Goal: Task Accomplishment & Management: Manage account settings

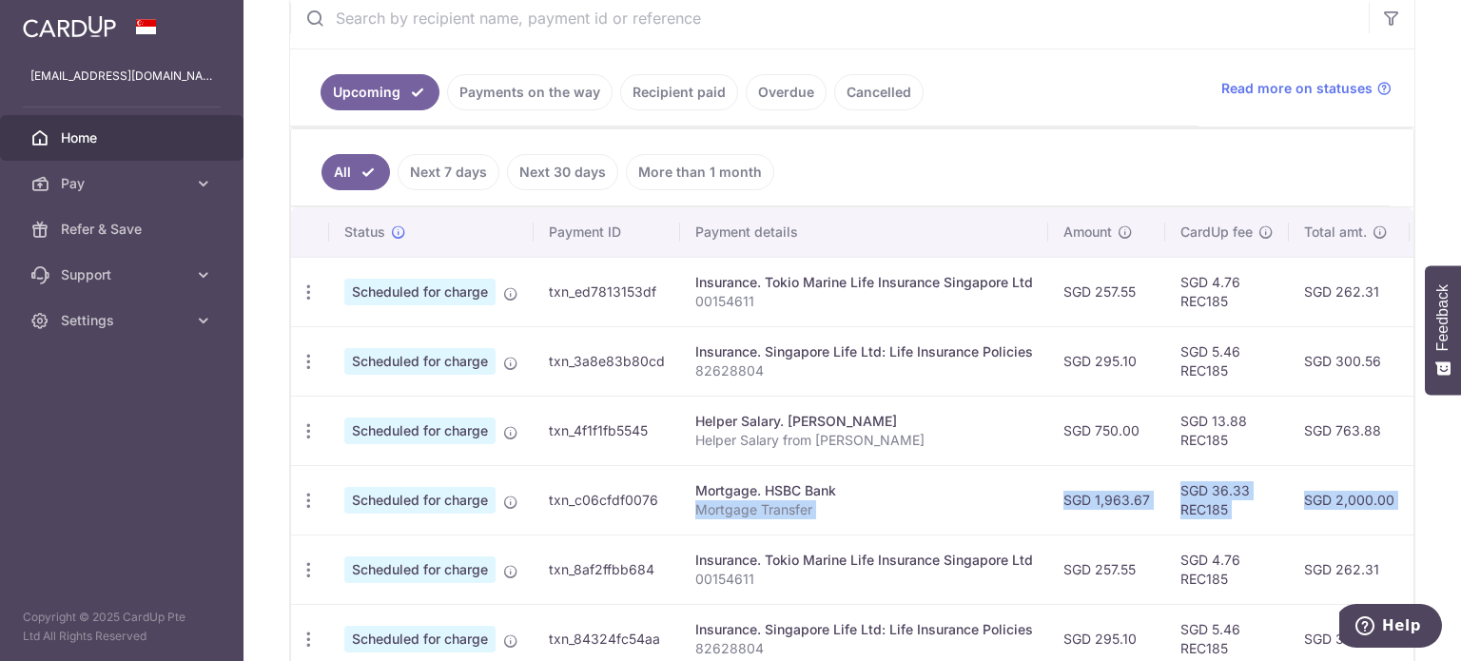
scroll to position [0, 377]
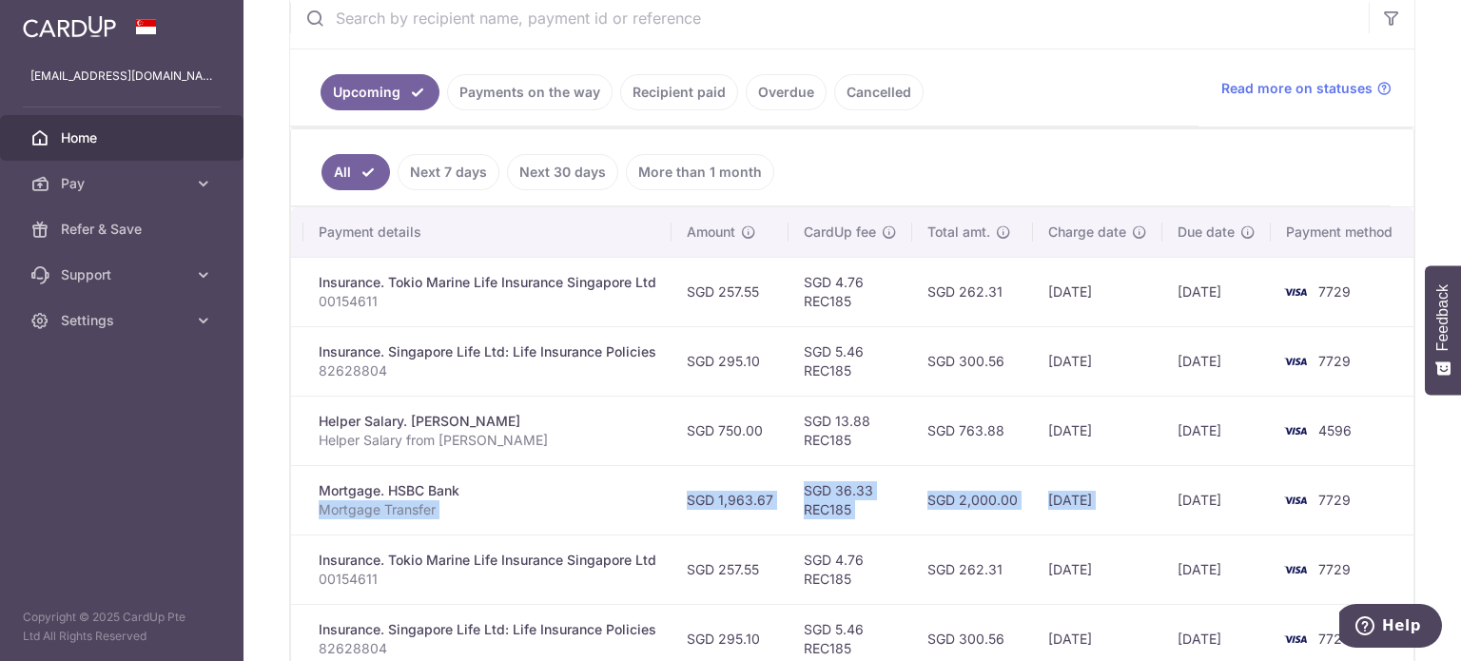
drag, startPoint x: 942, startPoint y: 524, endPoint x: 1166, endPoint y: 516, distance: 224.6
click at [1166, 516] on tr "Update payment Cancel payment Upload doc Scheduled for charge txn_c06cfdf0076 M…" at bounding box center [664, 499] width 1501 height 69
click at [1064, 509] on td "16/09/2025" at bounding box center [1097, 499] width 129 height 69
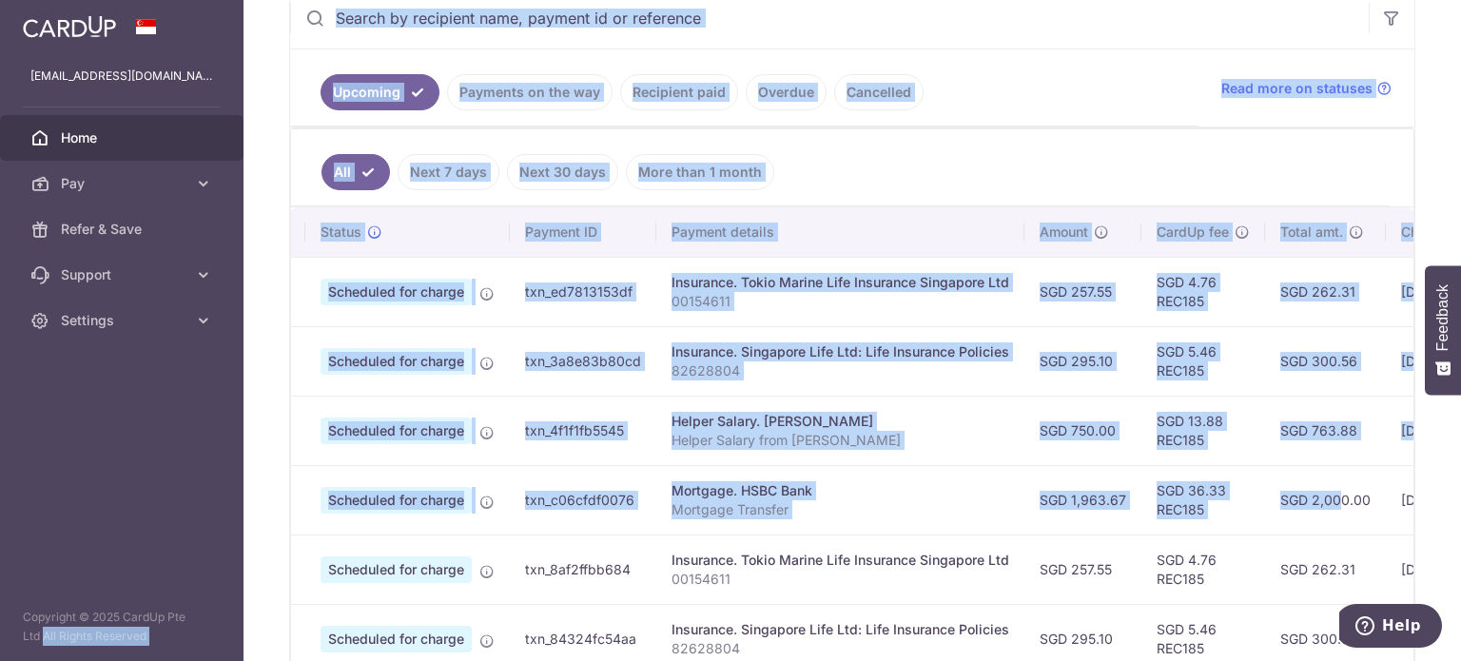
scroll to position [0, 0]
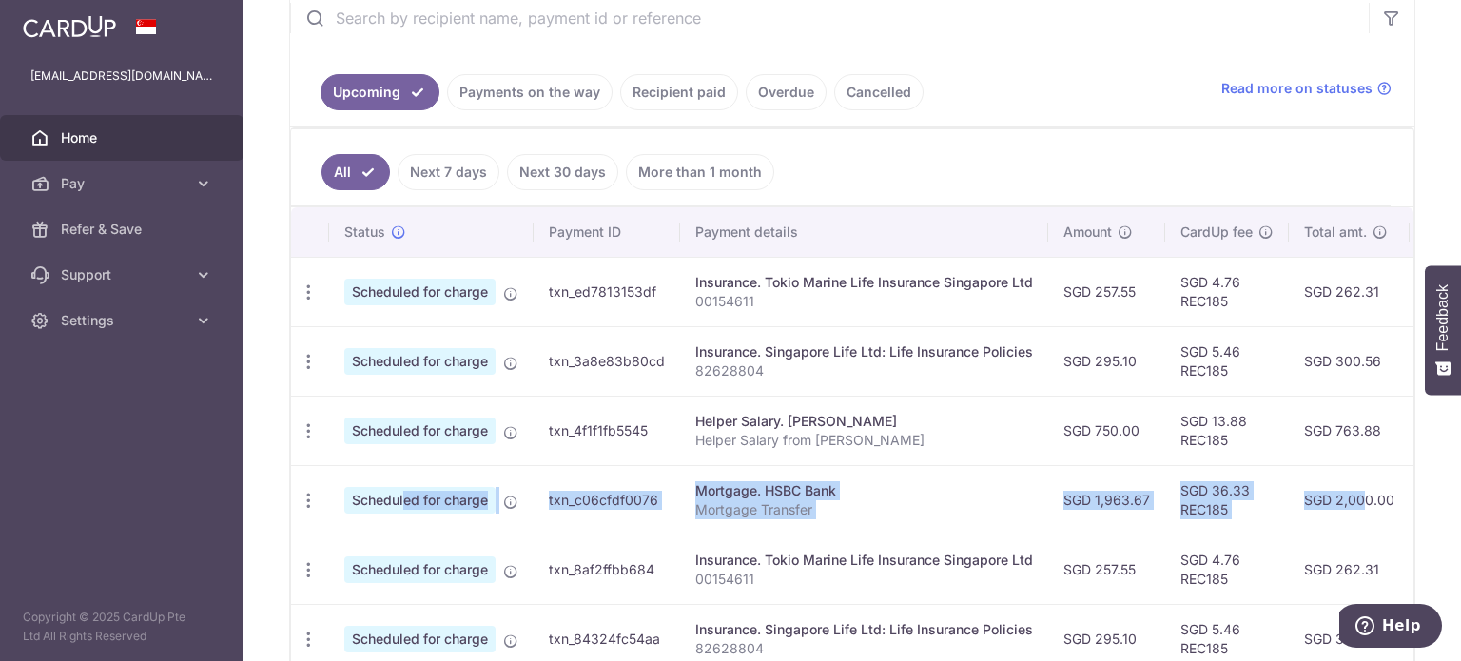
drag, startPoint x: 949, startPoint y: 499, endPoint x: 352, endPoint y: 479, distance: 597.7
click at [352, 479] on tr "Update payment Cancel payment Upload doc Scheduled for charge txn_c06cfdf0076 M…" at bounding box center [1041, 499] width 1501 height 69
click at [313, 302] on icon "button" at bounding box center [309, 293] width 20 height 20
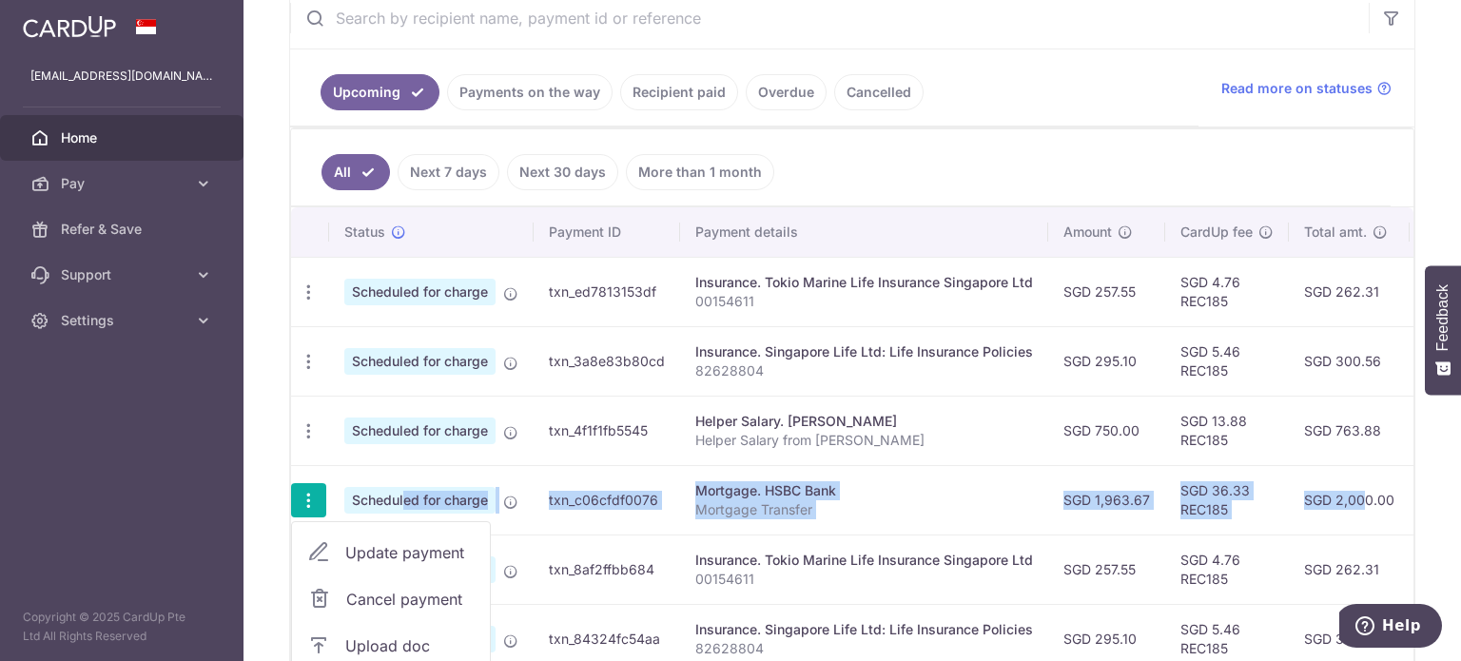
click at [379, 549] on span "Update payment" at bounding box center [409, 552] width 129 height 23
radio input "true"
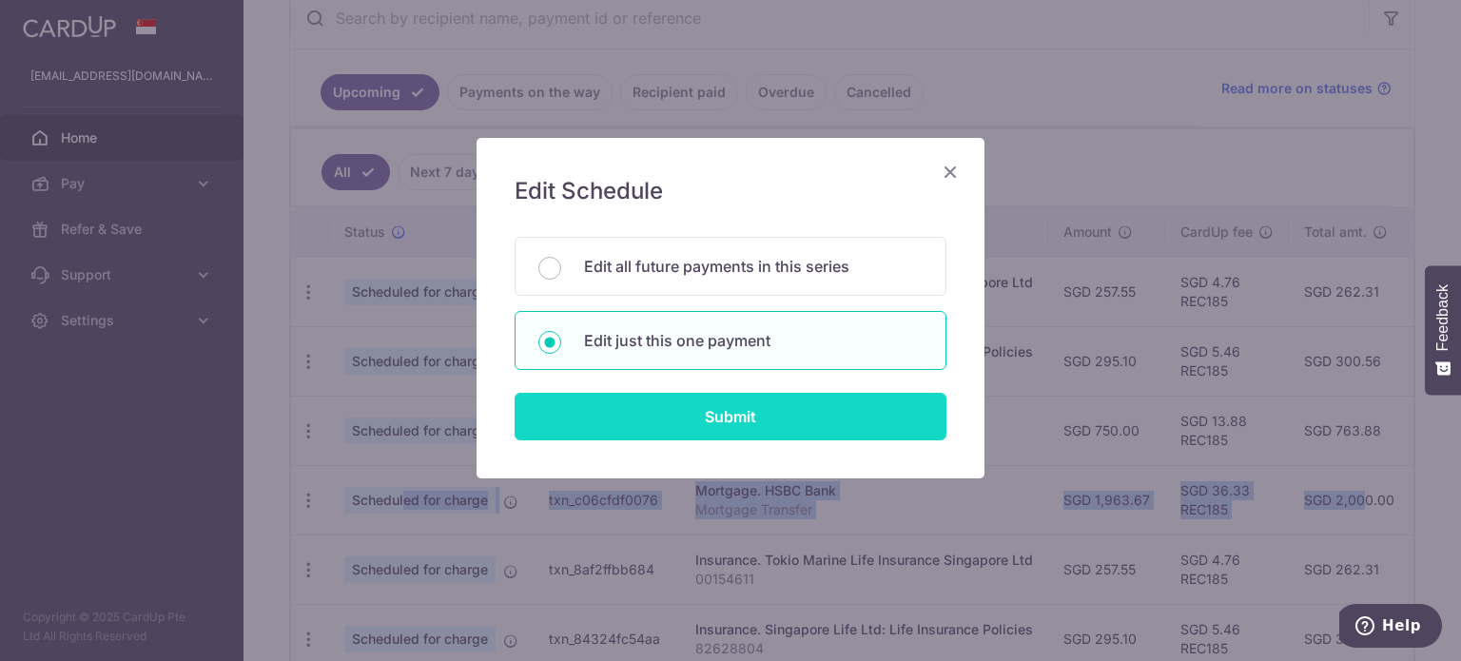
click at [687, 419] on input "Submit" at bounding box center [731, 417] width 432 height 48
radio input "true"
type input "1,963.67"
type input "20/09/2025"
type input "Mortgage Transfer"
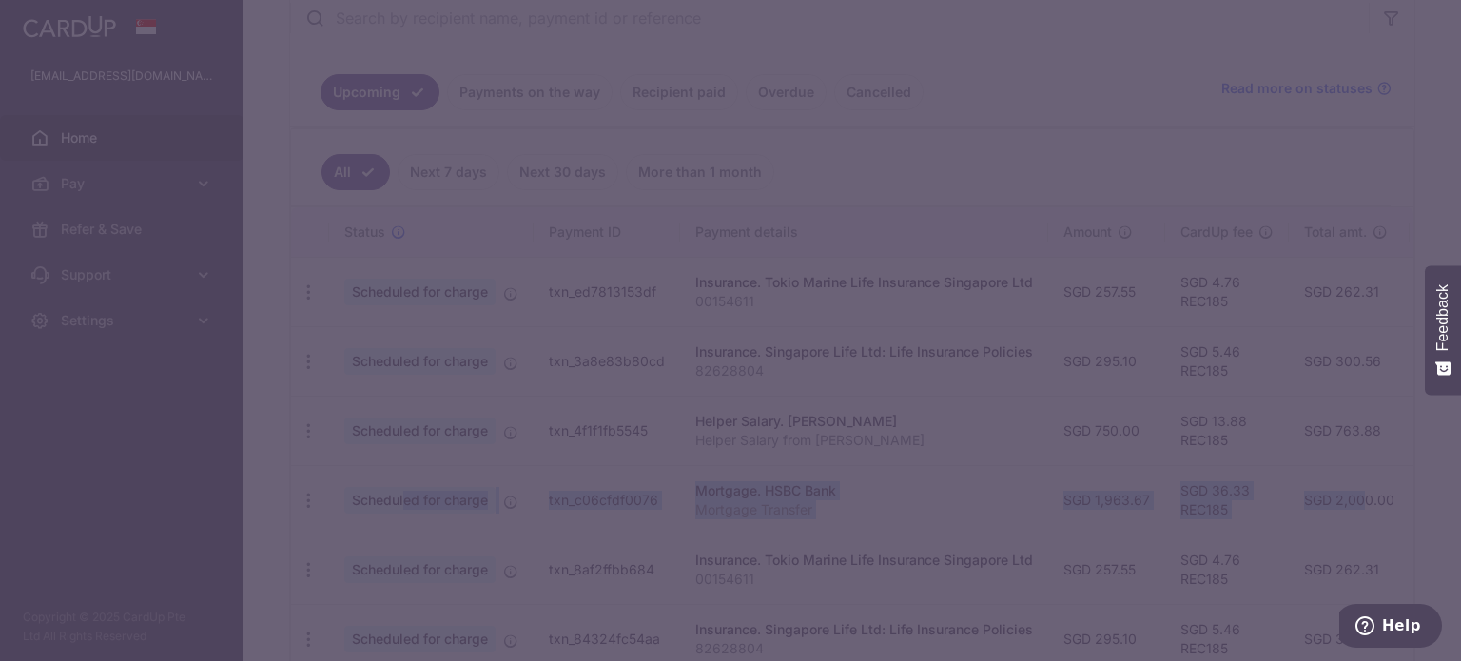
type input "REC185"
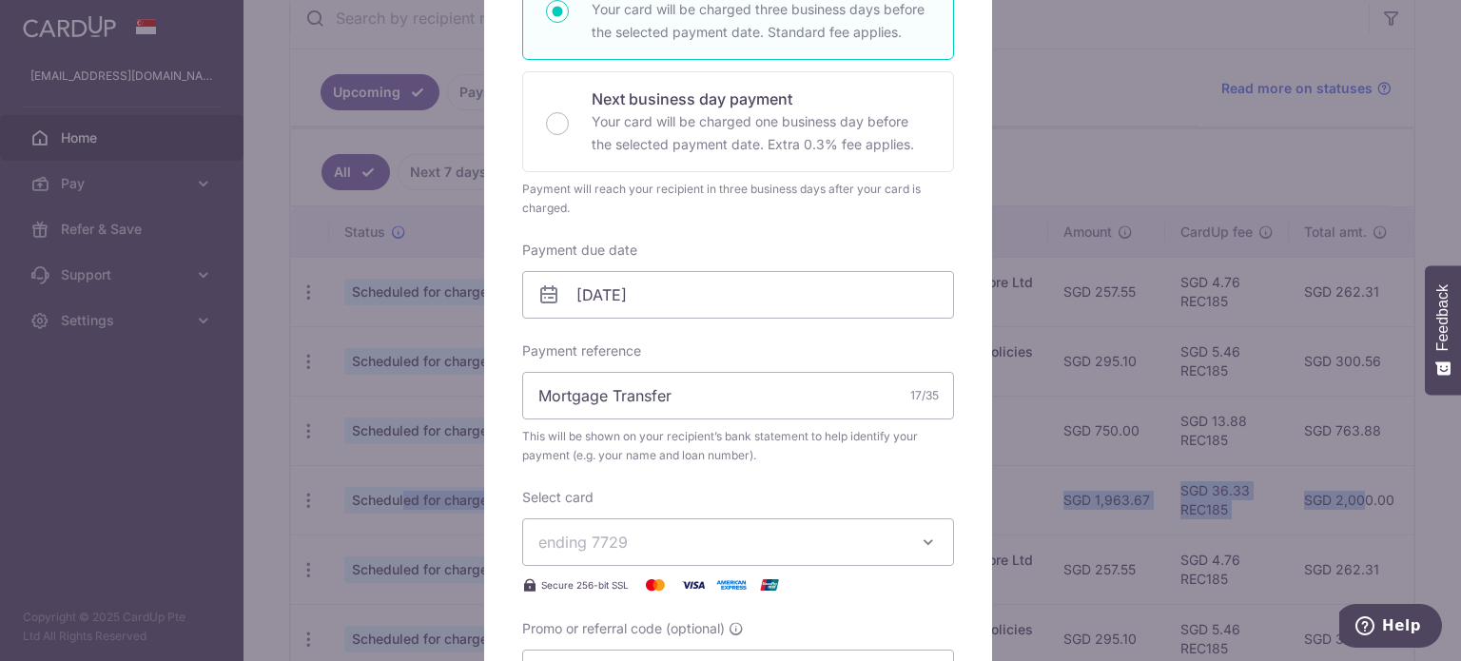
scroll to position [380, 0]
click at [653, 306] on input "20/09/2025" at bounding box center [738, 293] width 432 height 48
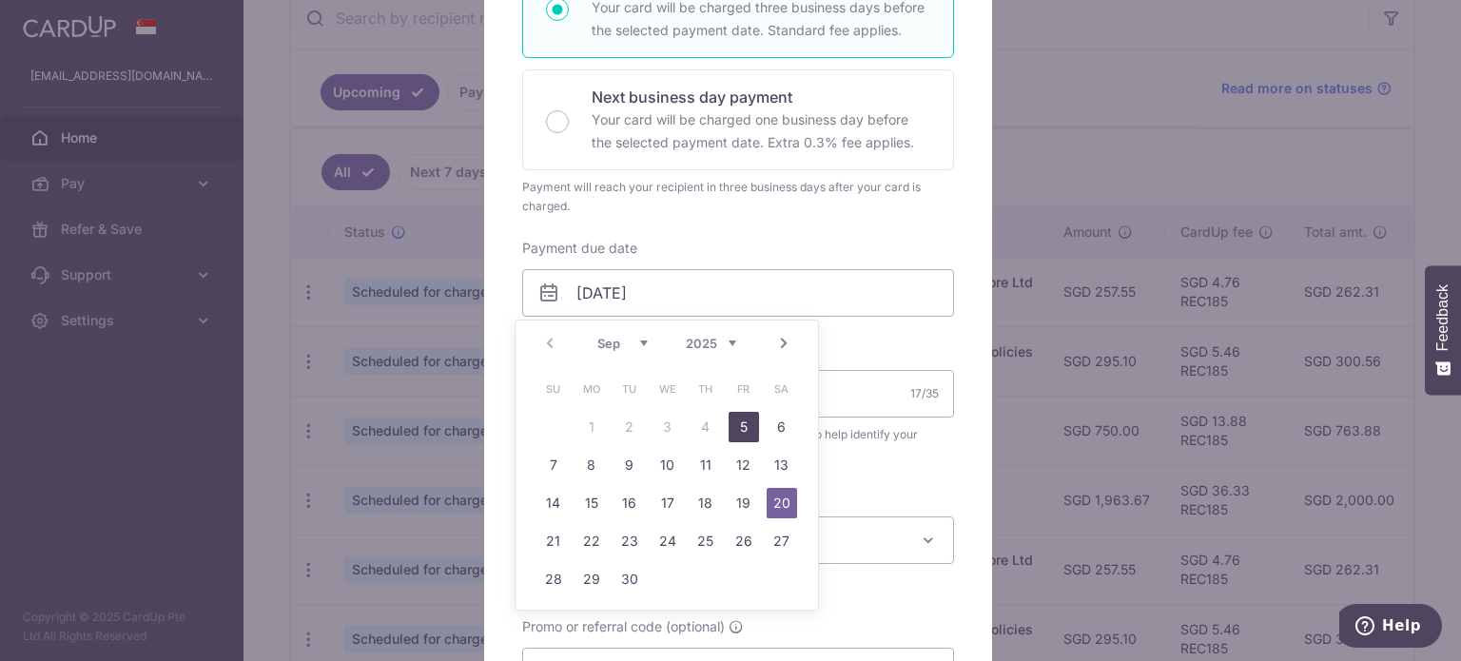
click at [757, 427] on link "5" at bounding box center [744, 427] width 30 height 30
type input "[DATE]"
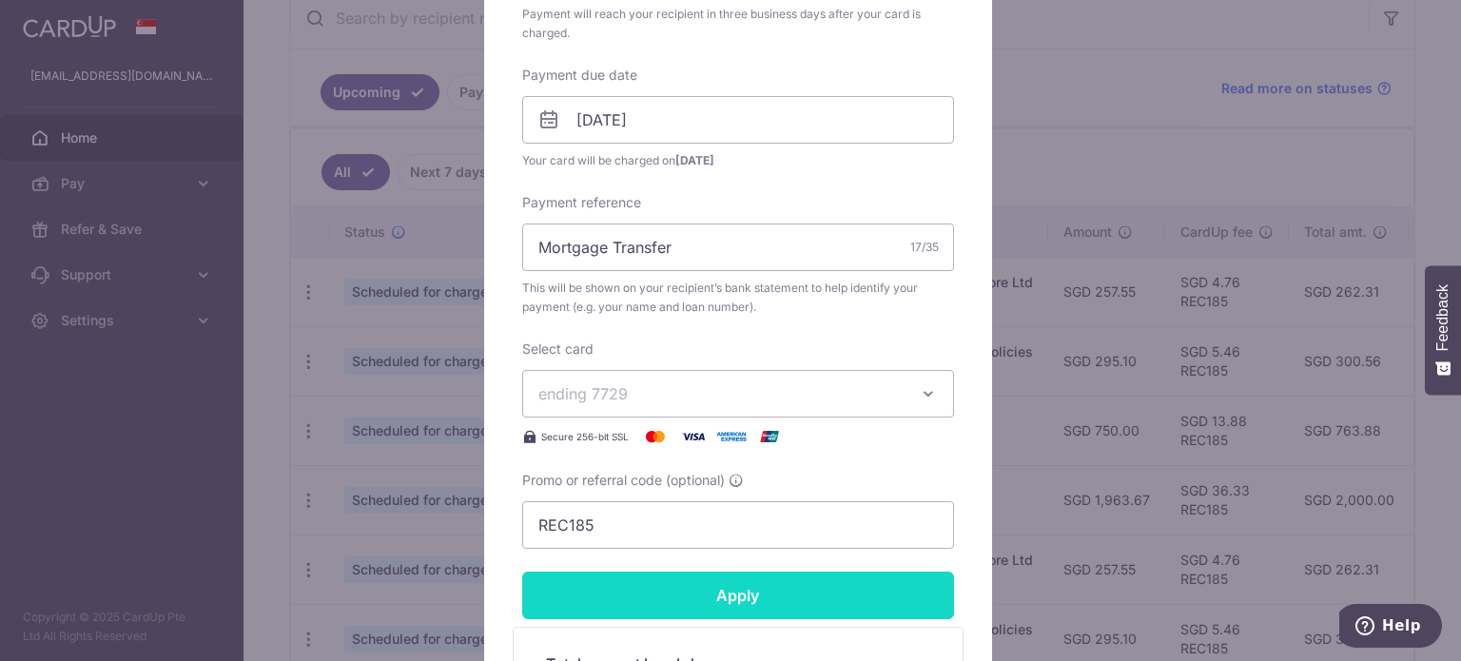
scroll to position [666, 0]
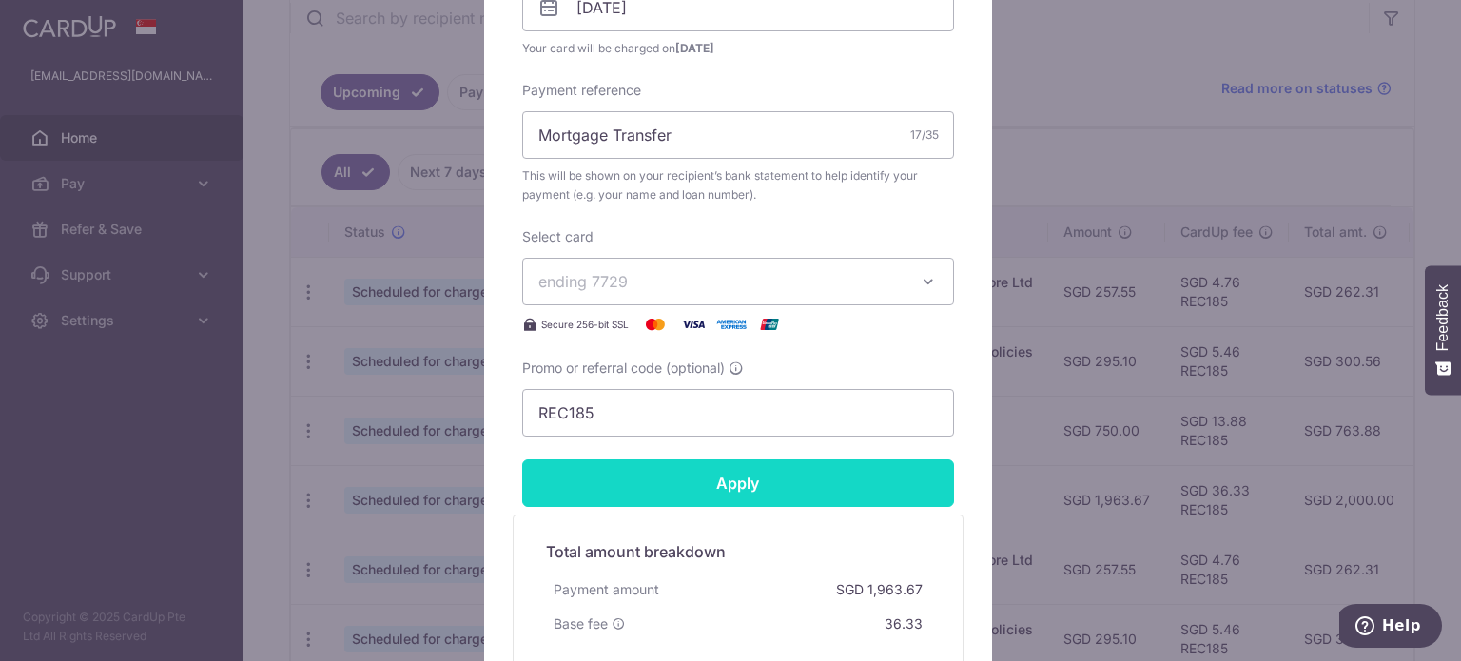
click at [686, 486] on input "Apply" at bounding box center [738, 483] width 432 height 48
type input "Successfully Applied"
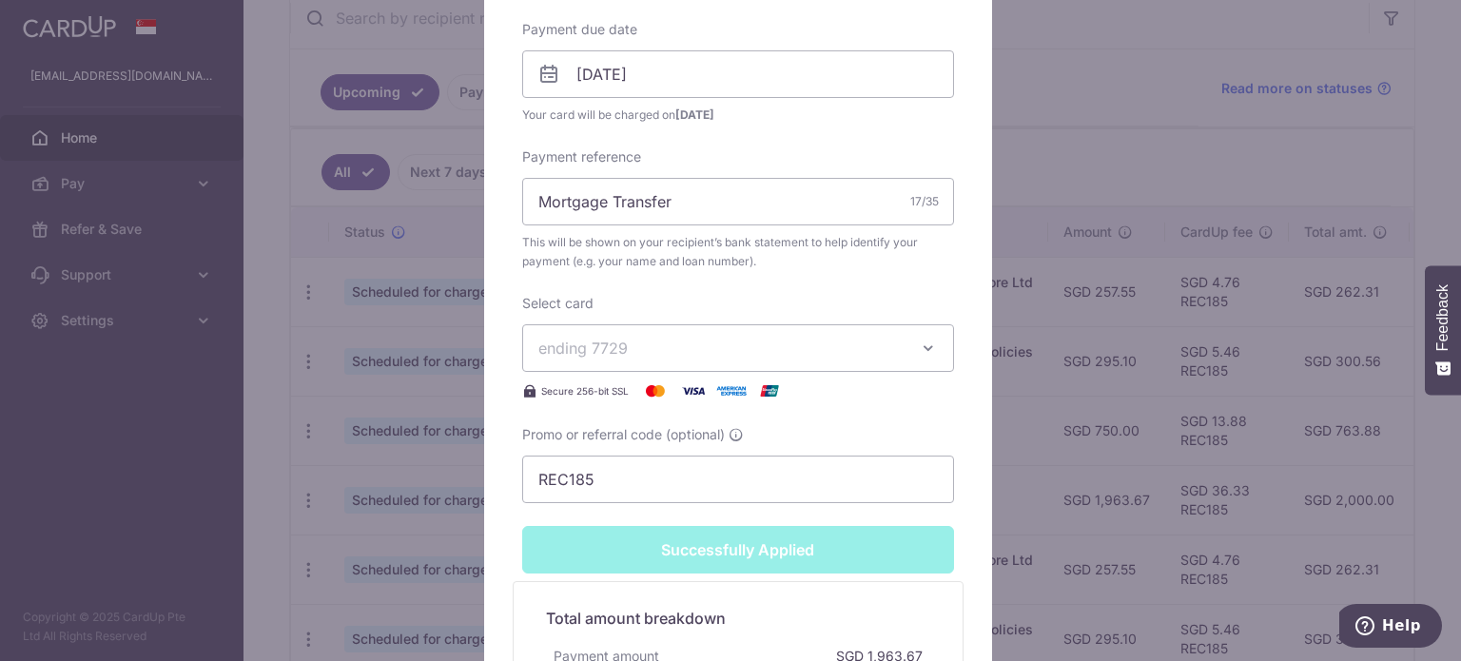
scroll to position [731, 0]
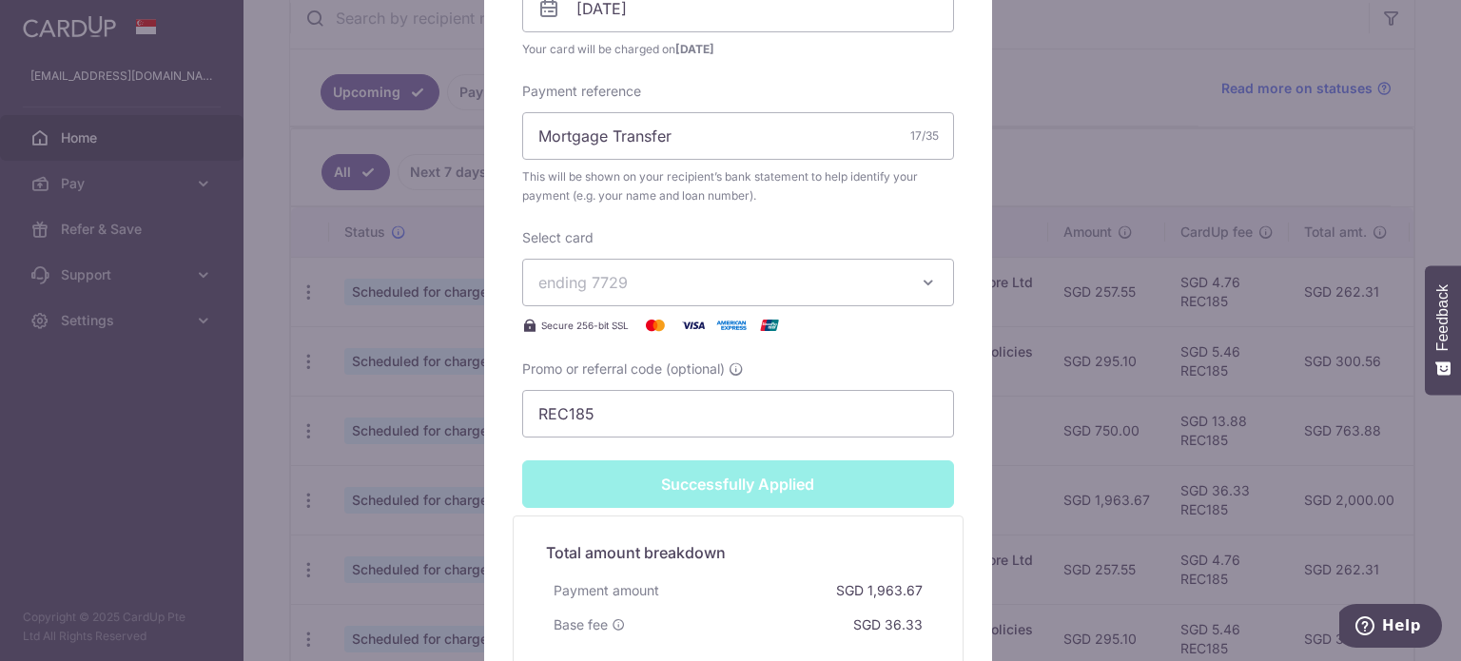
click at [1106, 159] on div "Edit payment By clicking apply, you will make changes to all payments to HSBC B…" at bounding box center [730, 330] width 1461 height 661
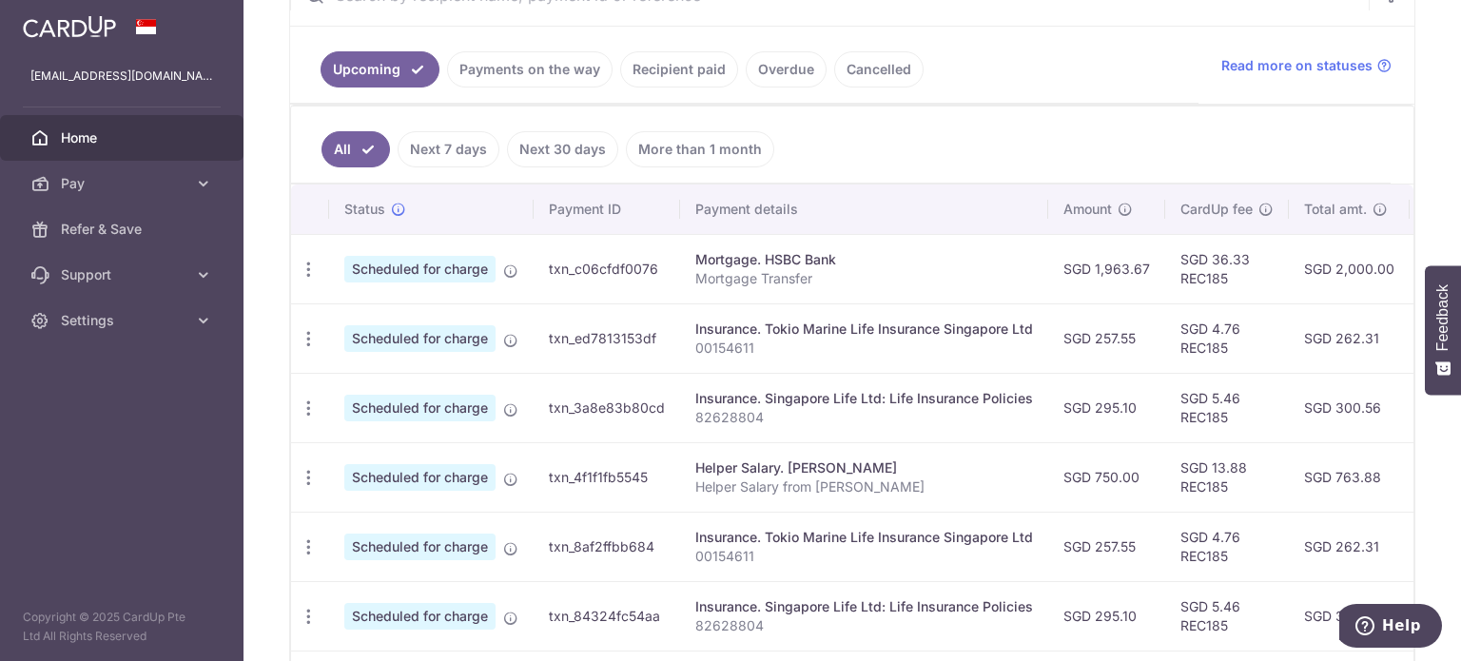
scroll to position [403, 0]
drag, startPoint x: 951, startPoint y: 265, endPoint x: 1284, endPoint y: 341, distance: 341.5
click at [1296, 341] on tbody "Update payment Cancel payment Upload doc Scheduled for charge txn_c06cfdf0076 M…" at bounding box center [1041, 581] width 1501 height 694
click at [1098, 431] on td "SGD 295.10" at bounding box center [1106, 407] width 117 height 69
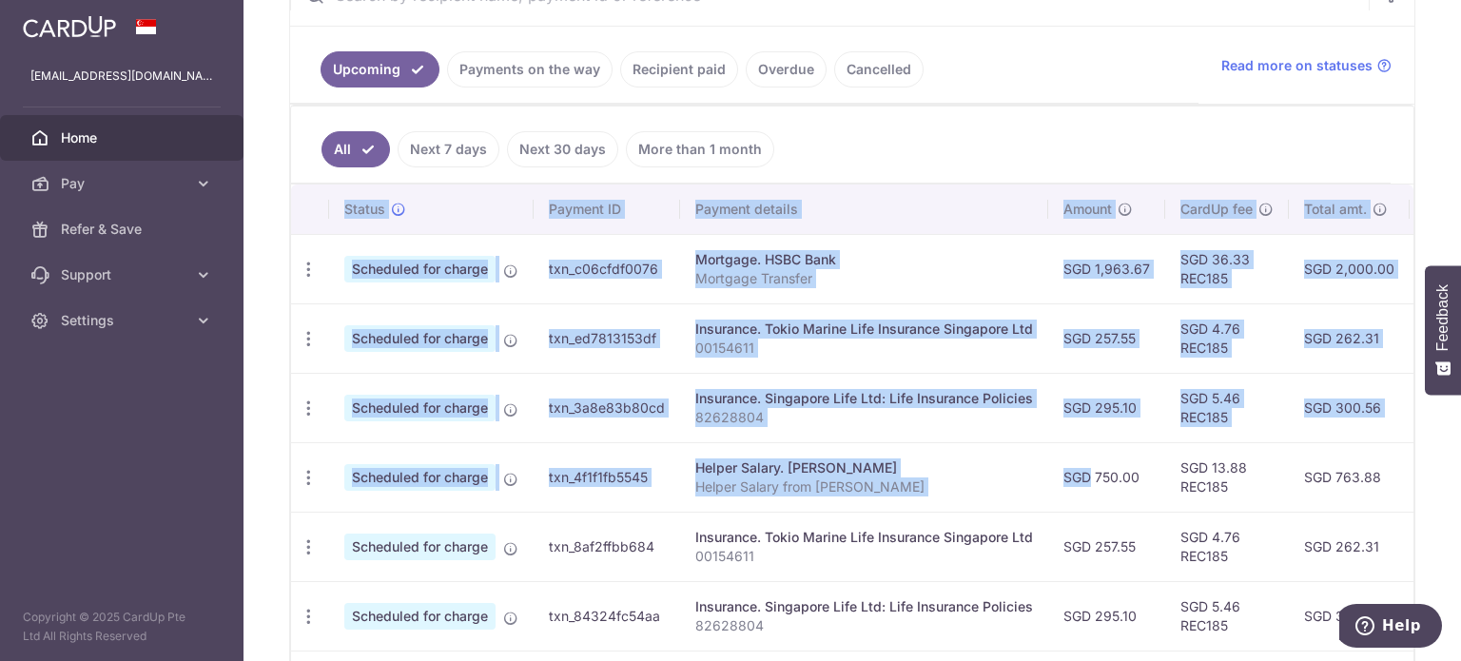
scroll to position [0, 377]
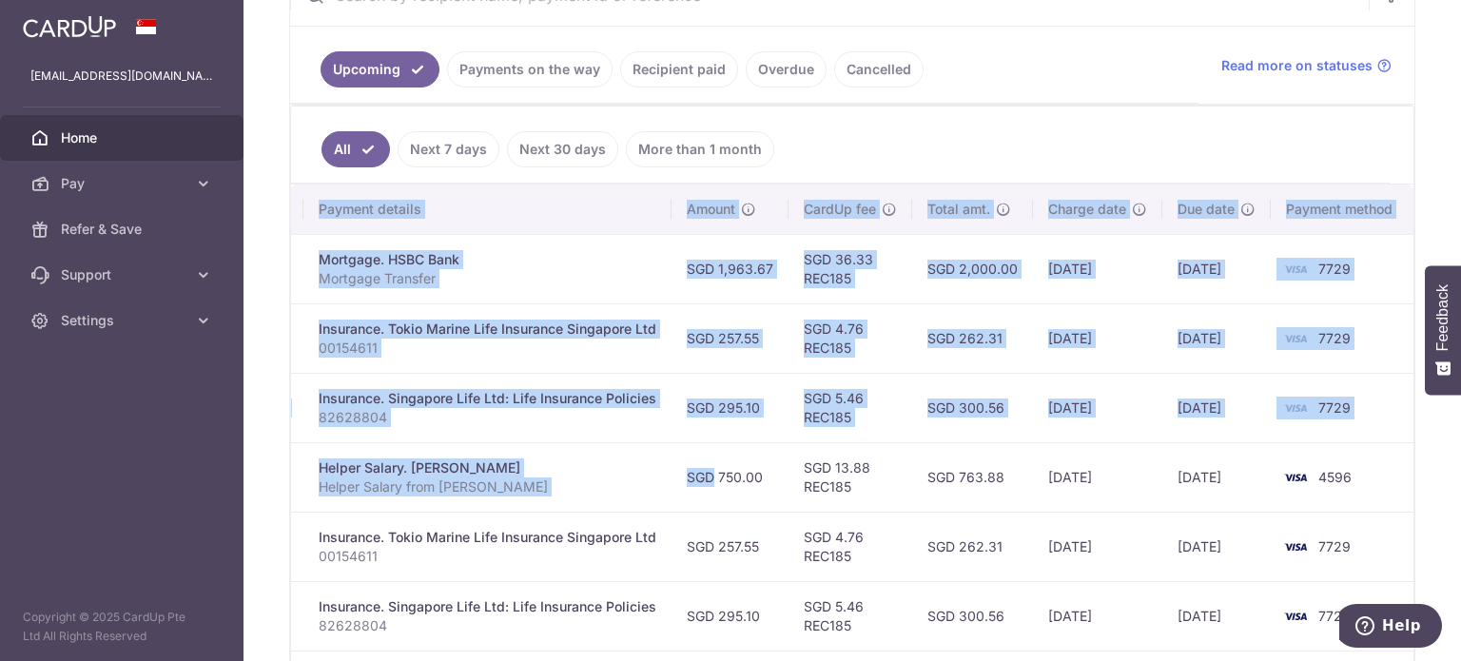
drag, startPoint x: 1062, startPoint y: 448, endPoint x: 943, endPoint y: 434, distance: 119.8
click at [1132, 451] on tr "Update payment Cancel payment Scheduled for charge txn_4f1f1fb5545 Helper Salar…" at bounding box center [664, 476] width 1501 height 69
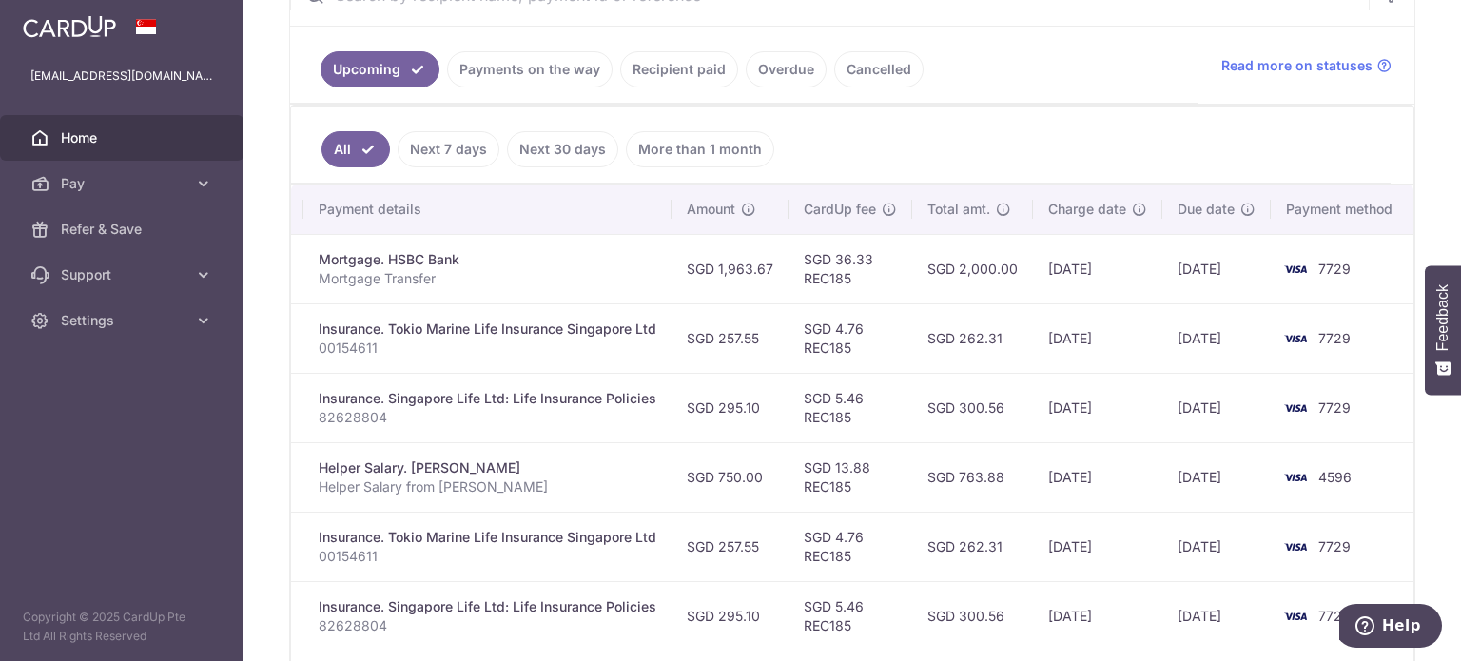
click at [912, 430] on td "SGD 300.56" at bounding box center [972, 407] width 121 height 69
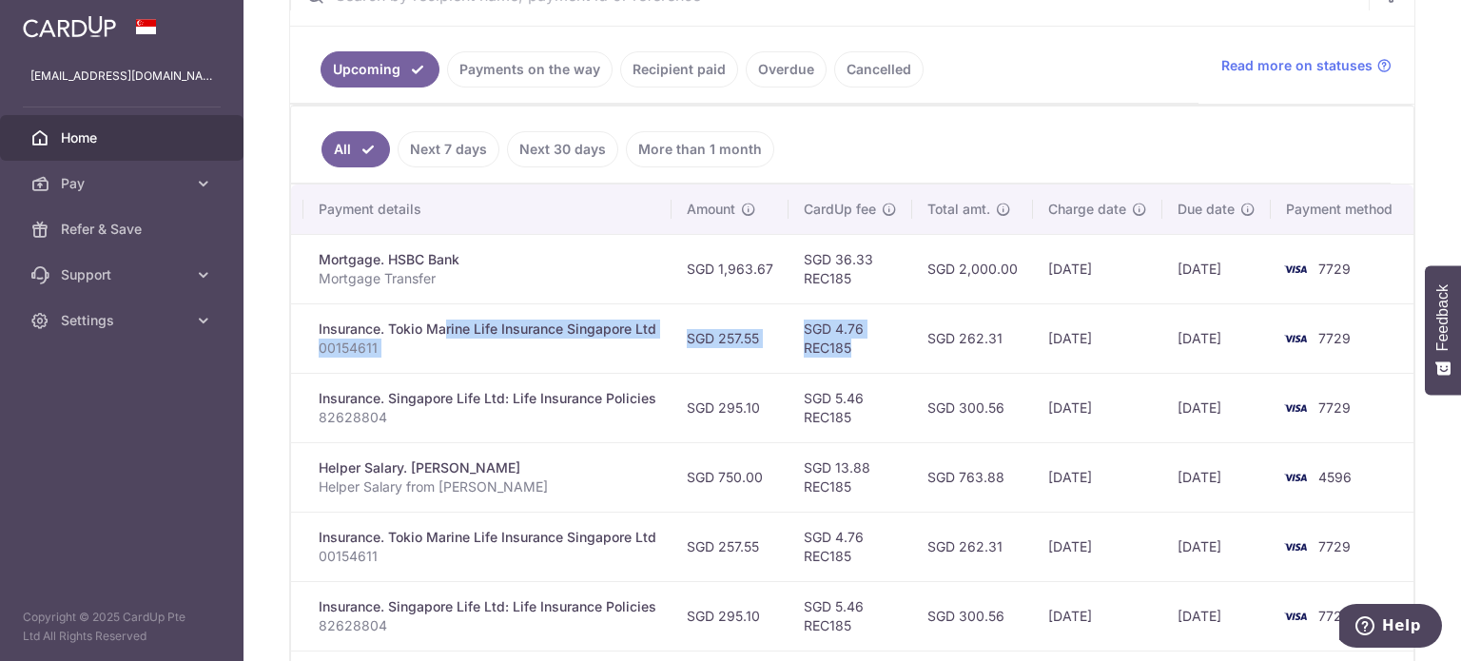
drag, startPoint x: 871, startPoint y: 348, endPoint x: 384, endPoint y: 332, distance: 487.3
click at [384, 332] on tr "Update payment Cancel payment Scheduled for charge txn_ed7813153df Insurance. T…" at bounding box center [664, 337] width 1501 height 69
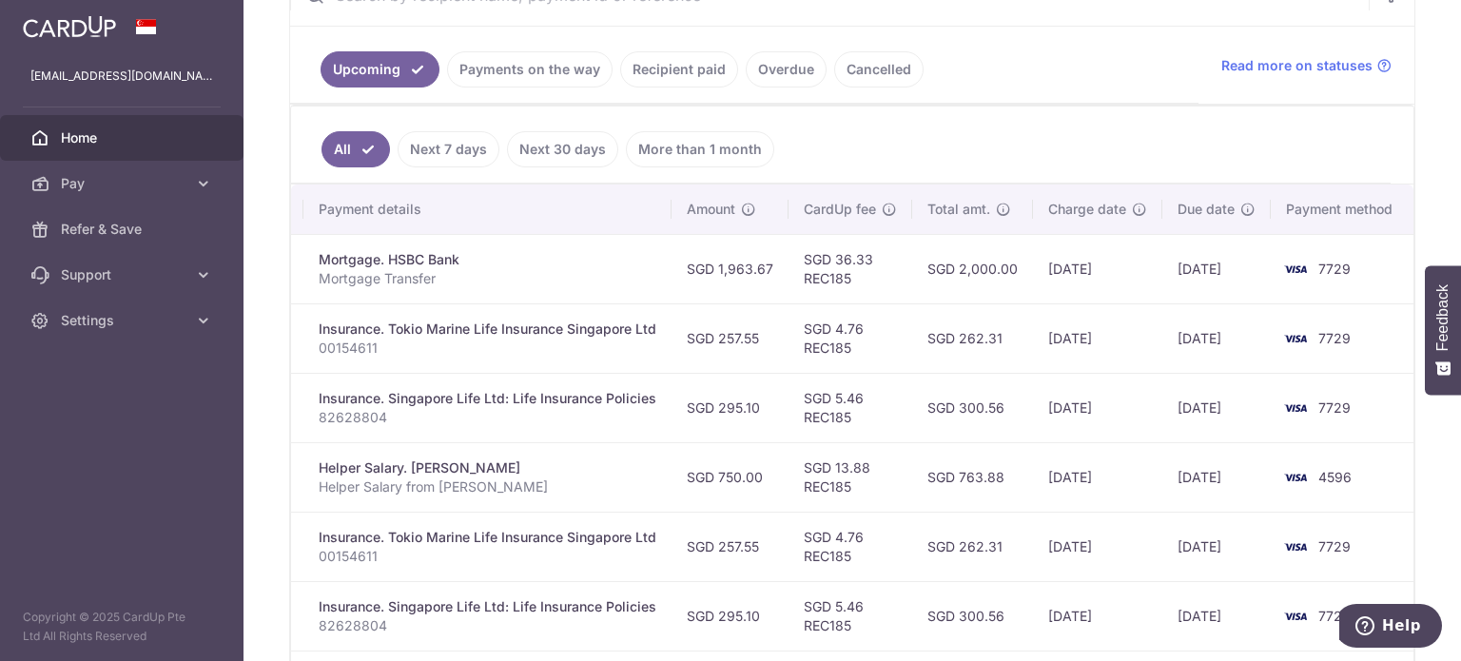
click at [558, 383] on td "Insurance. Singapore Life Ltd: Life Insurance Policies 82628804" at bounding box center [487, 407] width 368 height 69
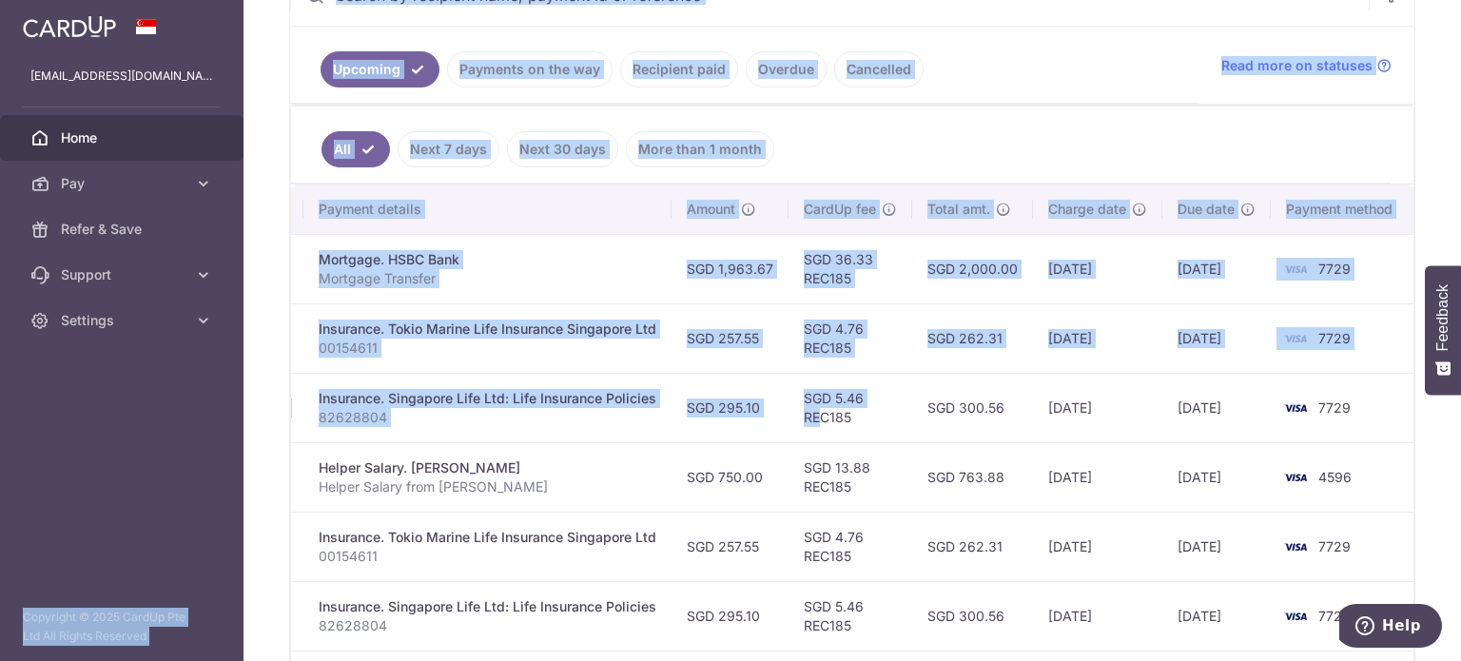
scroll to position [0, 0]
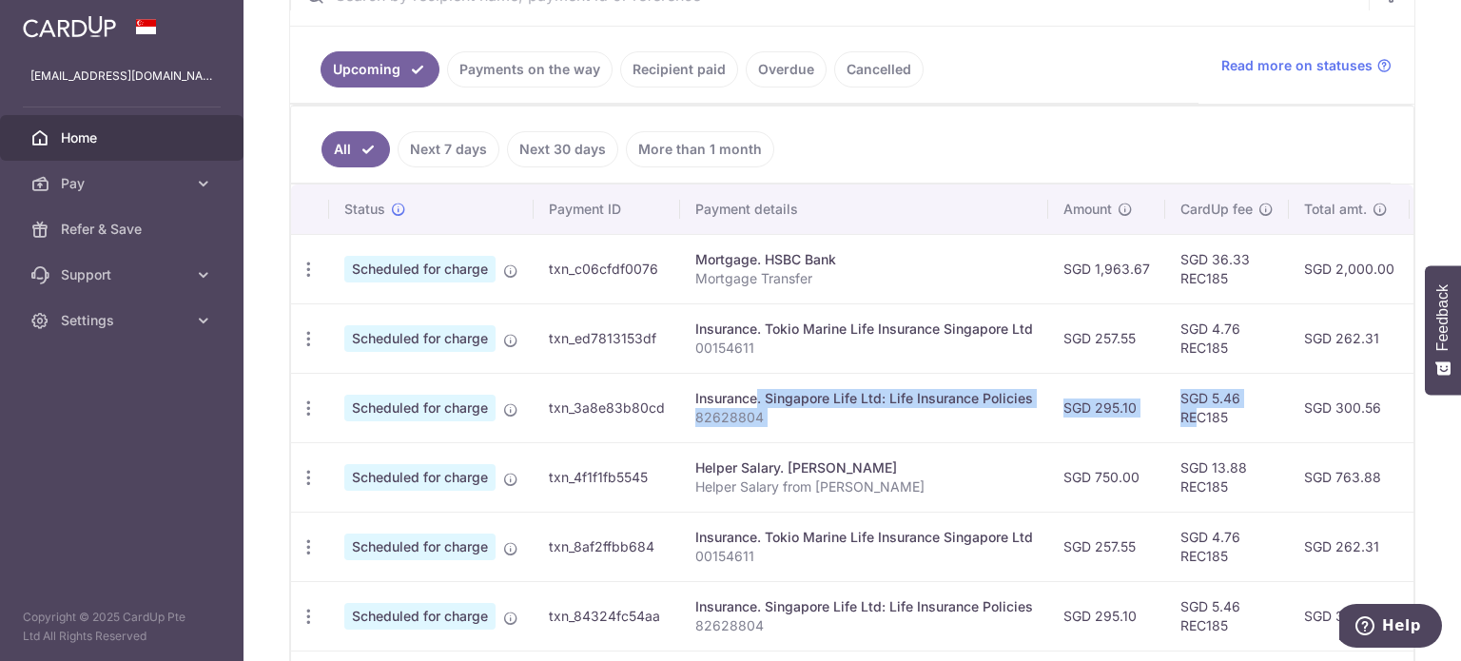
drag, startPoint x: 815, startPoint y: 406, endPoint x: 690, endPoint y: 398, distance: 125.9
click at [690, 398] on tr "Update payment Cancel payment Scheduled for charge txn_3a8e83b80cd Insurance. S…" at bounding box center [1041, 407] width 1501 height 69
click at [690, 398] on td "Insurance. Singapore Life Ltd: Life Insurance Policies 82628804" at bounding box center [864, 407] width 368 height 69
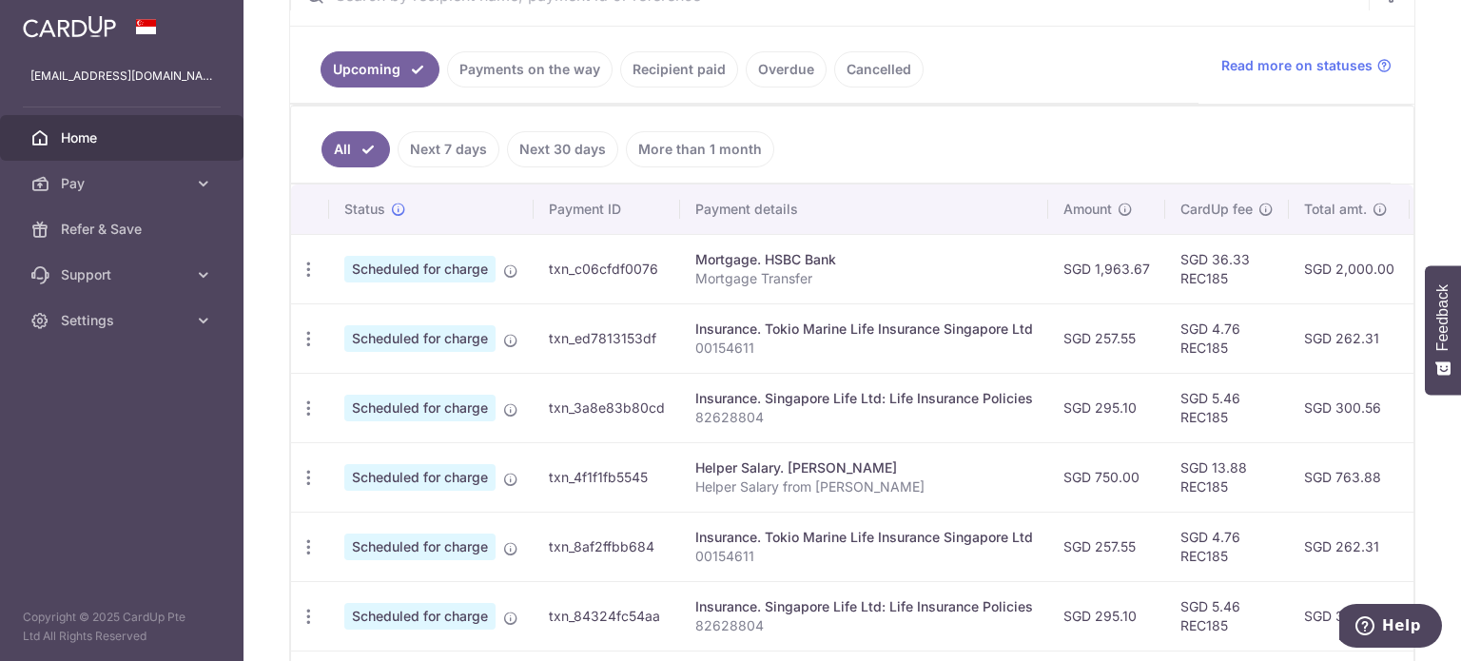
click at [665, 418] on td "txn_3a8e83b80cd" at bounding box center [607, 407] width 146 height 69
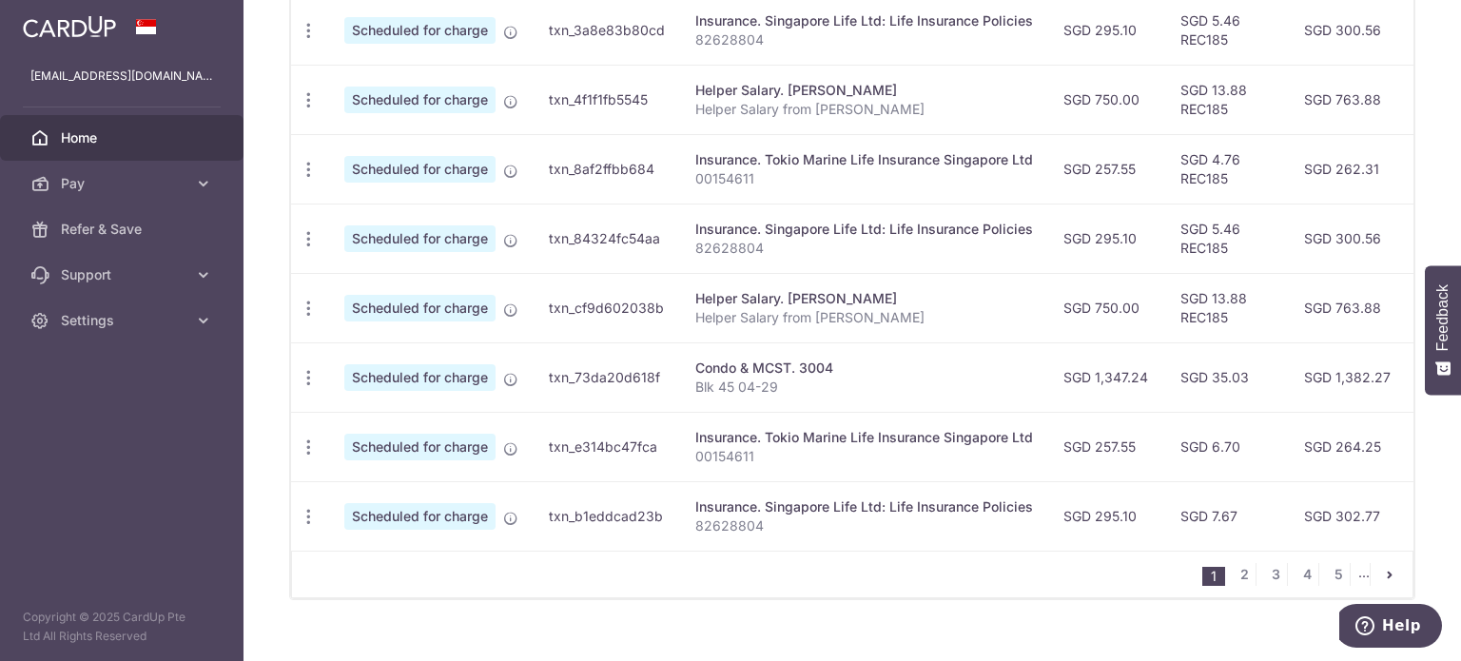
scroll to position [784, 0]
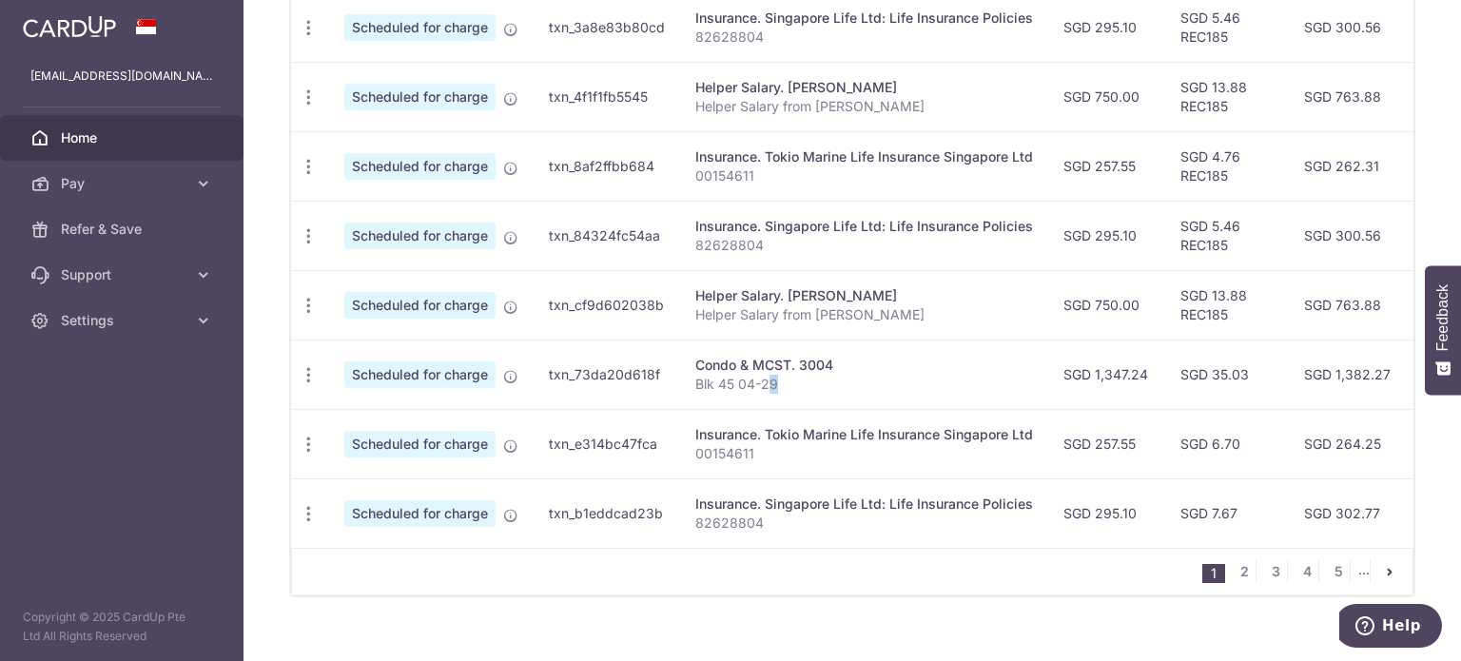
drag, startPoint x: 769, startPoint y: 376, endPoint x: 965, endPoint y: 379, distance: 196.0
click at [965, 379] on p "Blk 45 04-29" at bounding box center [864, 384] width 338 height 19
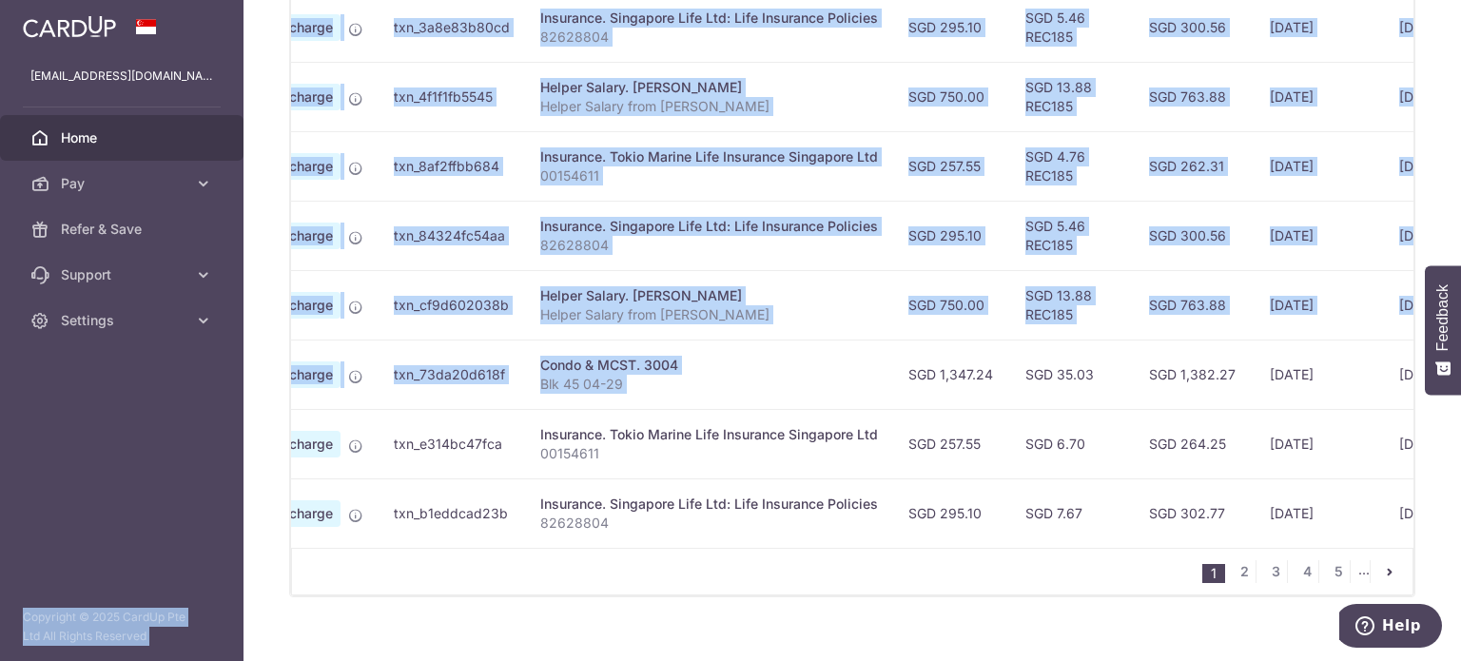
scroll to position [0, 0]
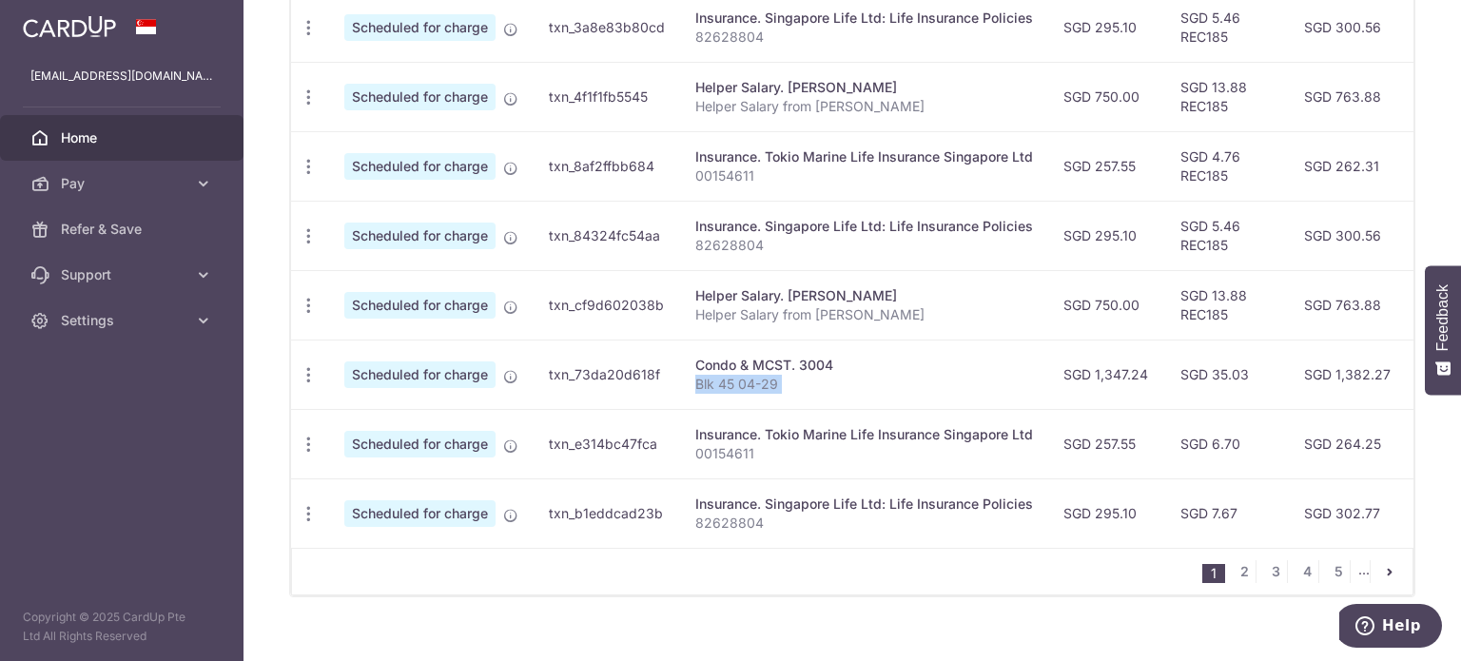
drag, startPoint x: 1092, startPoint y: 375, endPoint x: 949, endPoint y: 391, distance: 143.6
click at [950, 392] on tr "Update payment Cancel payment Scheduled for charge txn_73da20d618f Condo & MCST…" at bounding box center [1041, 374] width 1501 height 69
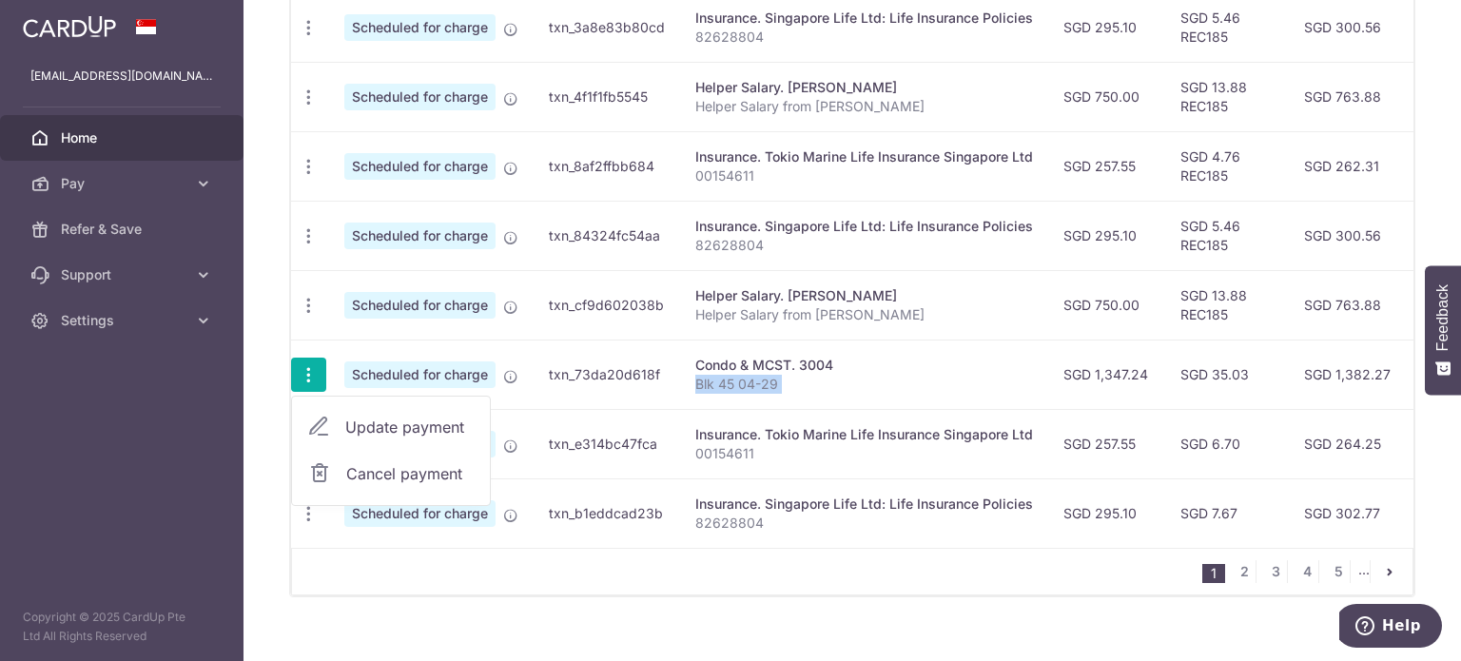
click at [351, 416] on span "Update payment" at bounding box center [409, 427] width 129 height 23
radio input "true"
type input "1,347.24"
type input "15/10/2025"
type input "Blk 45 04-29"
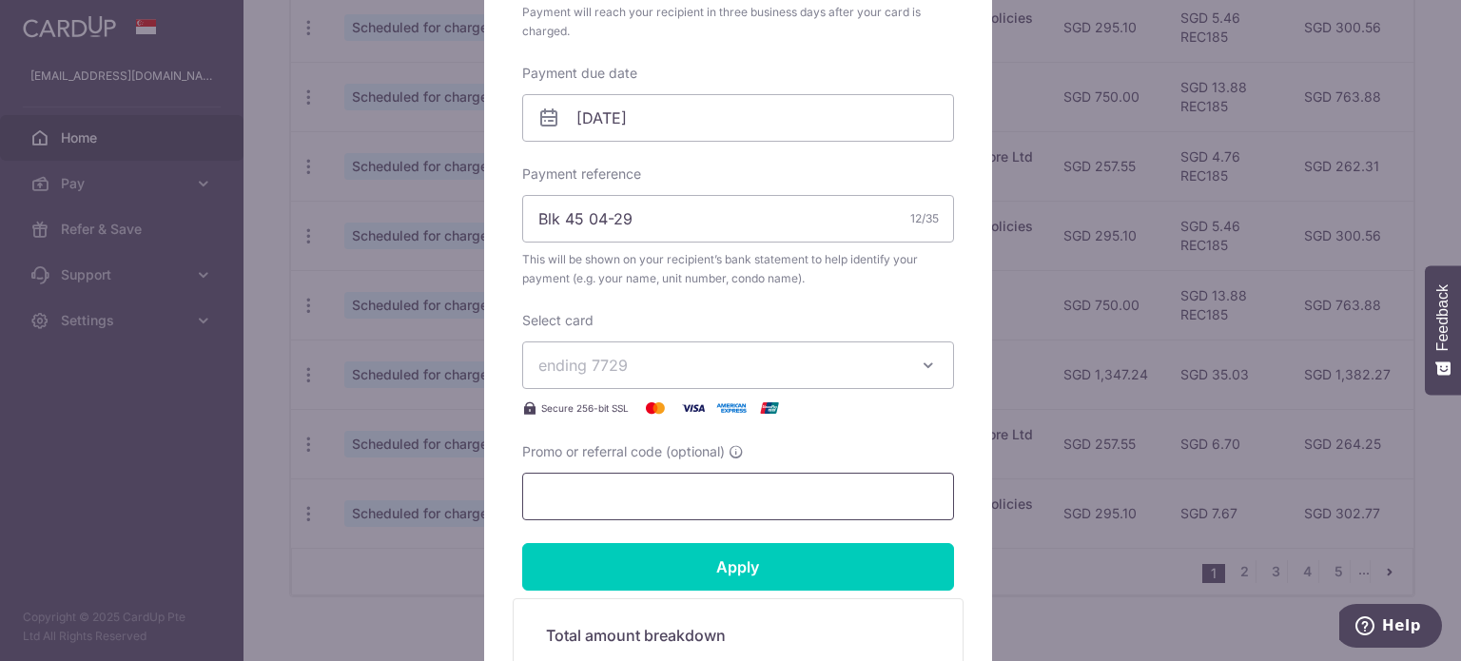
scroll to position [571, 0]
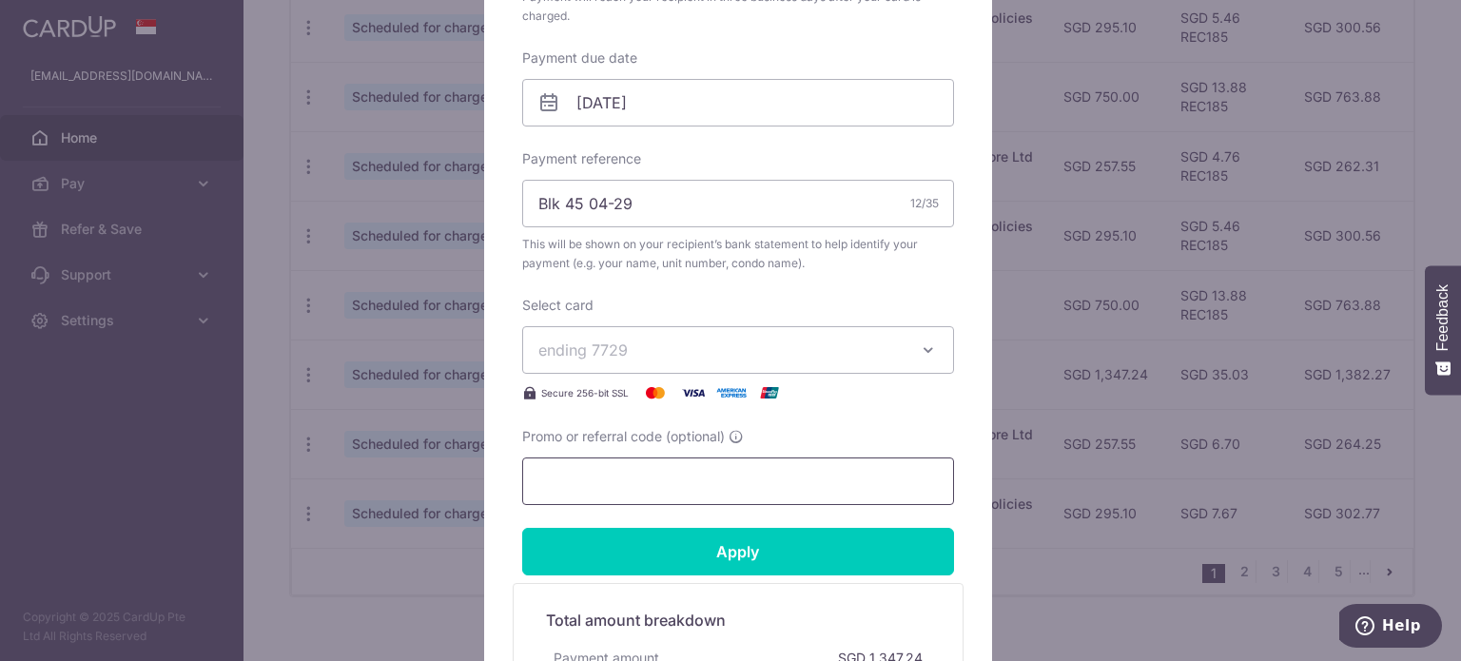
click at [601, 474] on input "Promo or referral code (optional)" at bounding box center [738, 482] width 432 height 48
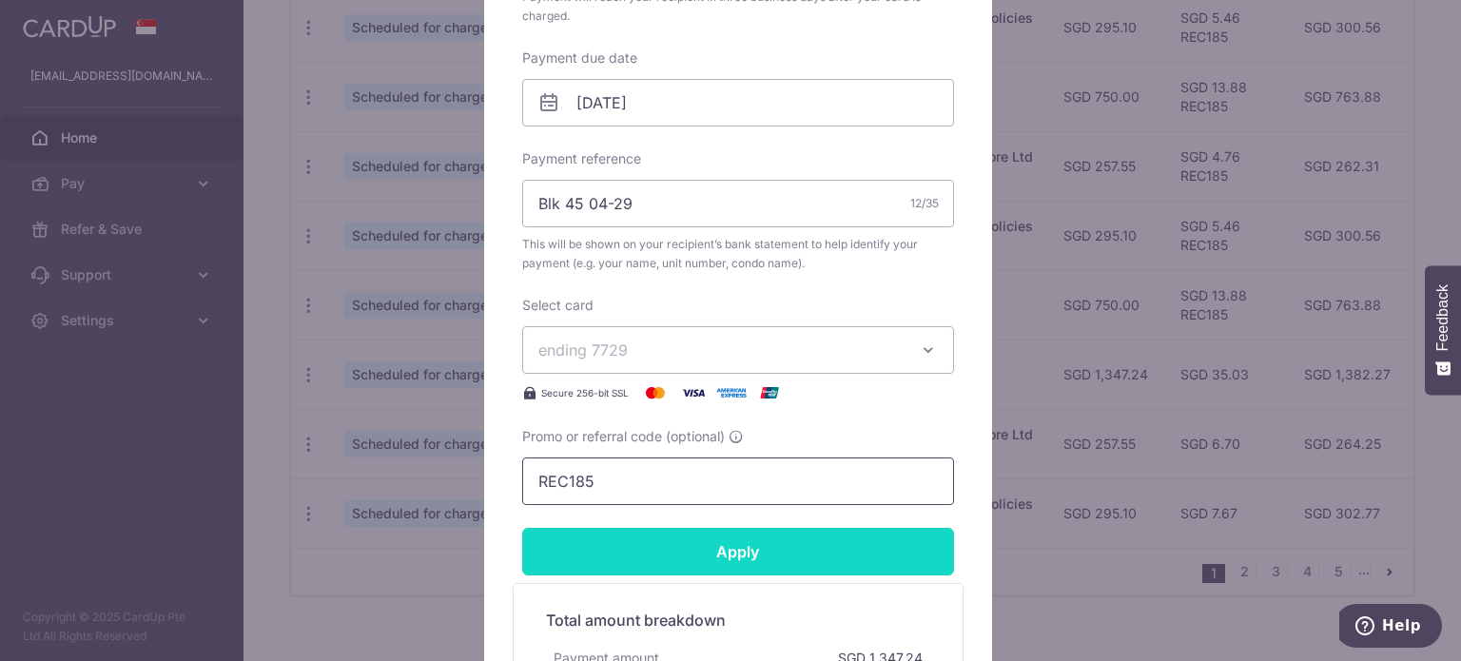
type input "REC185"
click at [662, 560] on input "Apply" at bounding box center [738, 552] width 432 height 48
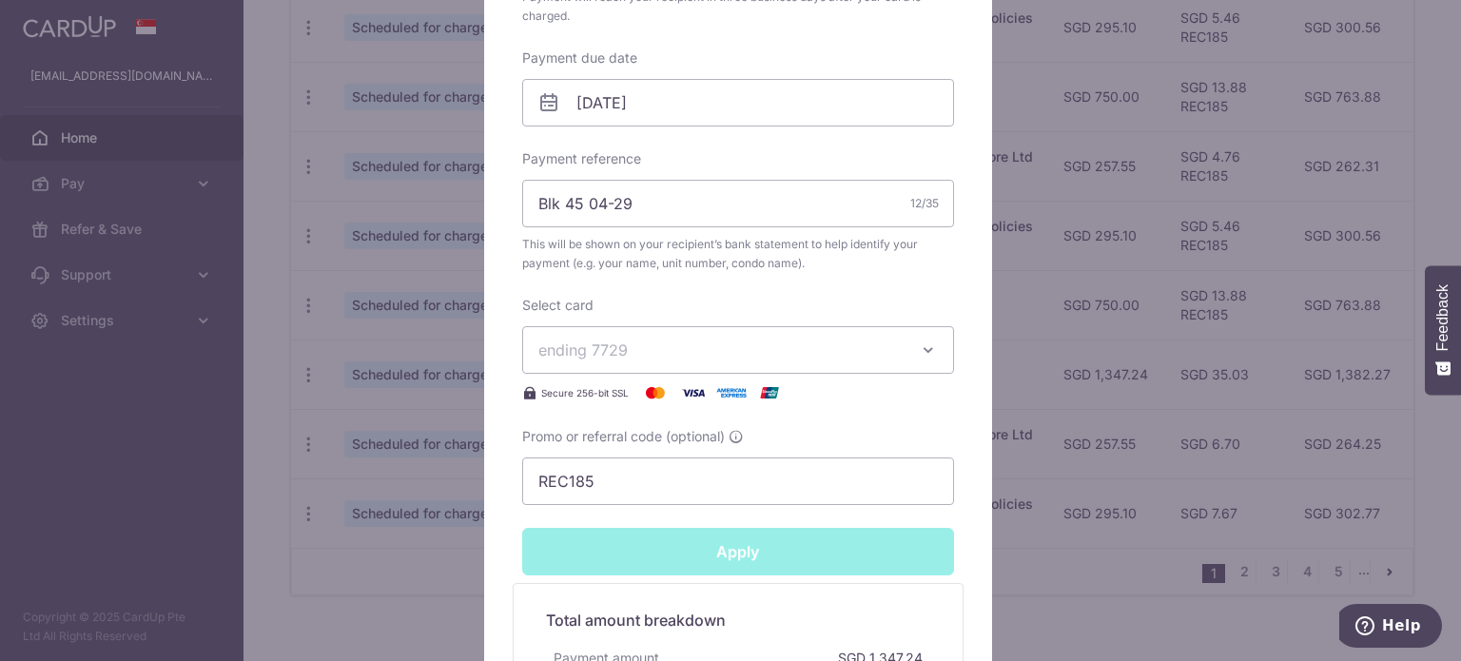
type input "Successfully Applied"
click at [665, 88] on input "15/10/2025" at bounding box center [738, 104] width 432 height 48
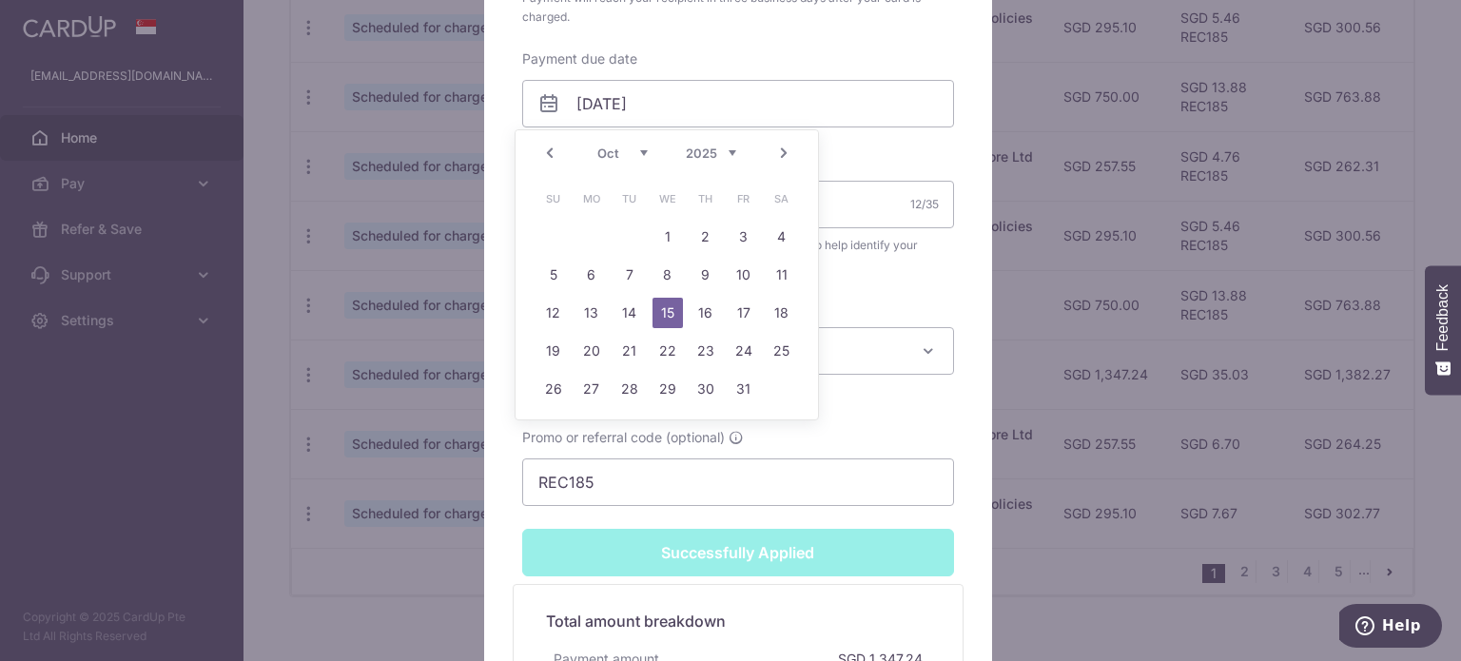
click at [727, 347] on td "24" at bounding box center [744, 351] width 38 height 38
type input "24/10/2025"
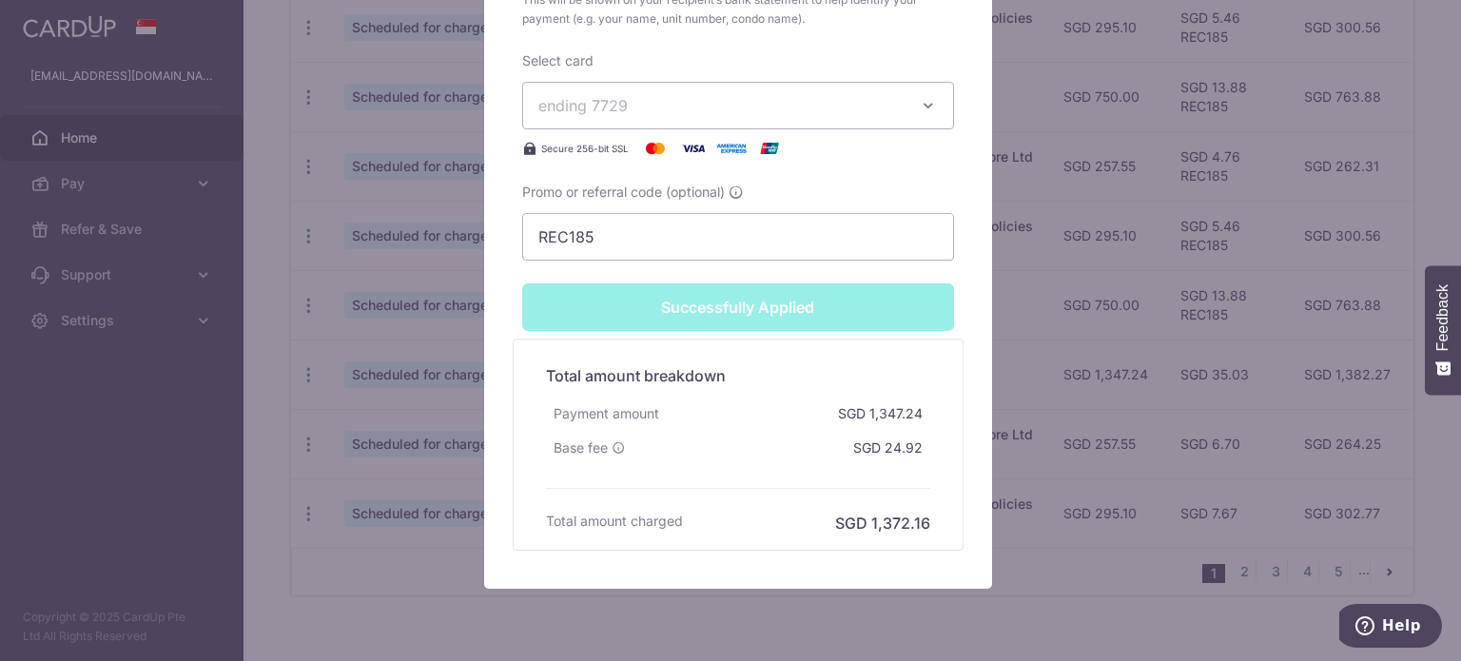
scroll to position [922, 0]
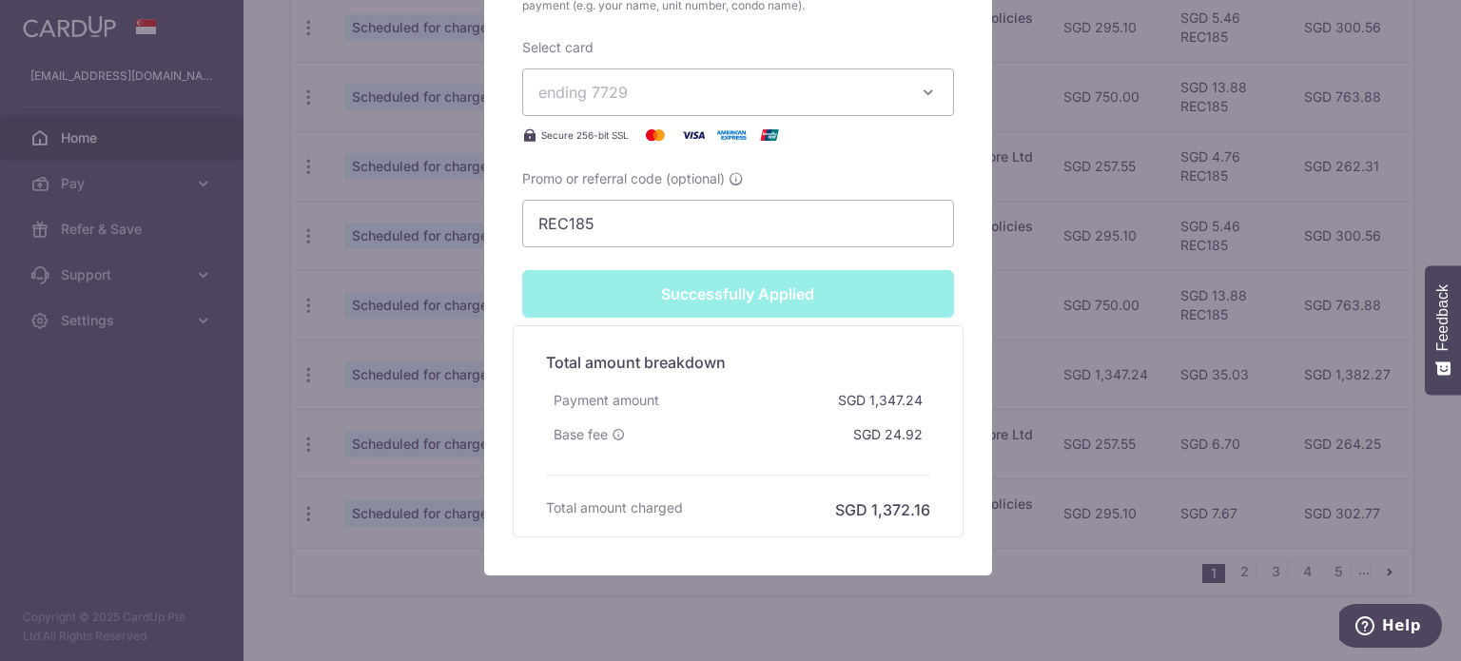
click at [1062, 410] on div "Edit payment By clicking apply, you will make changes to all payments to 3004 s…" at bounding box center [730, 330] width 1461 height 661
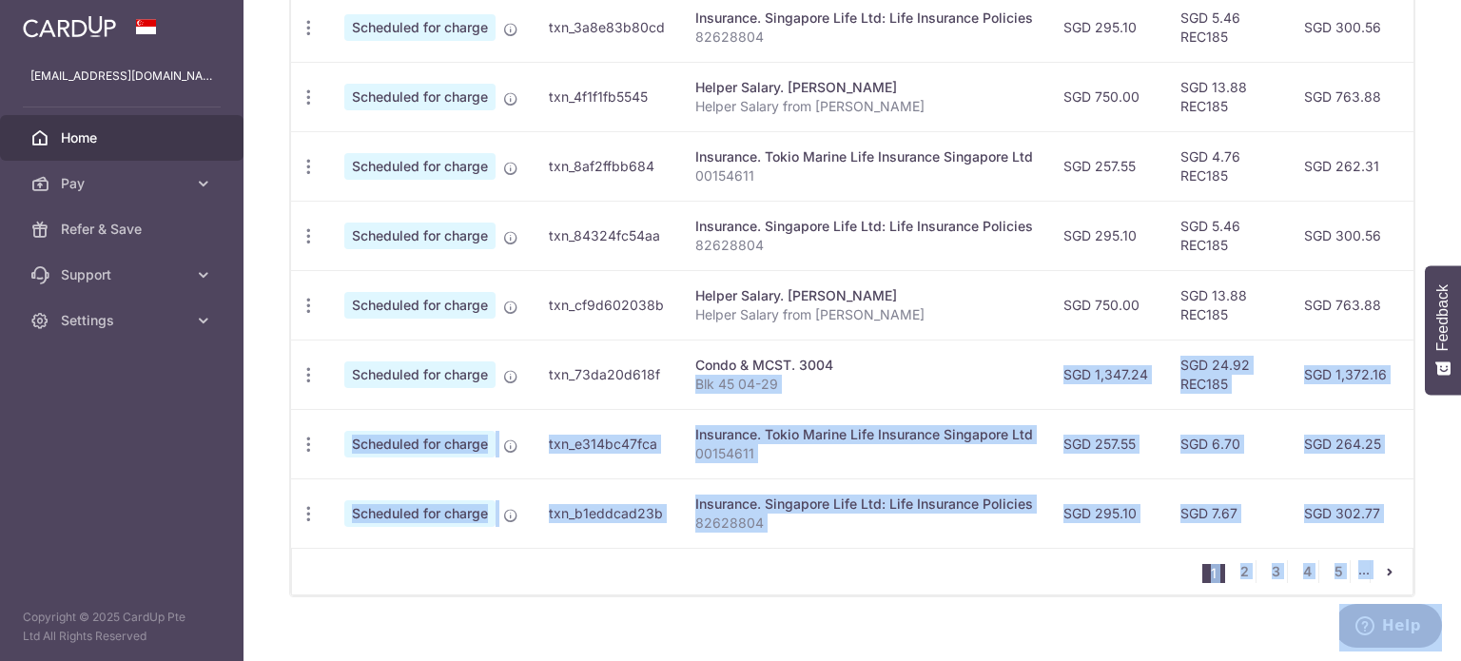
scroll to position [0, 377]
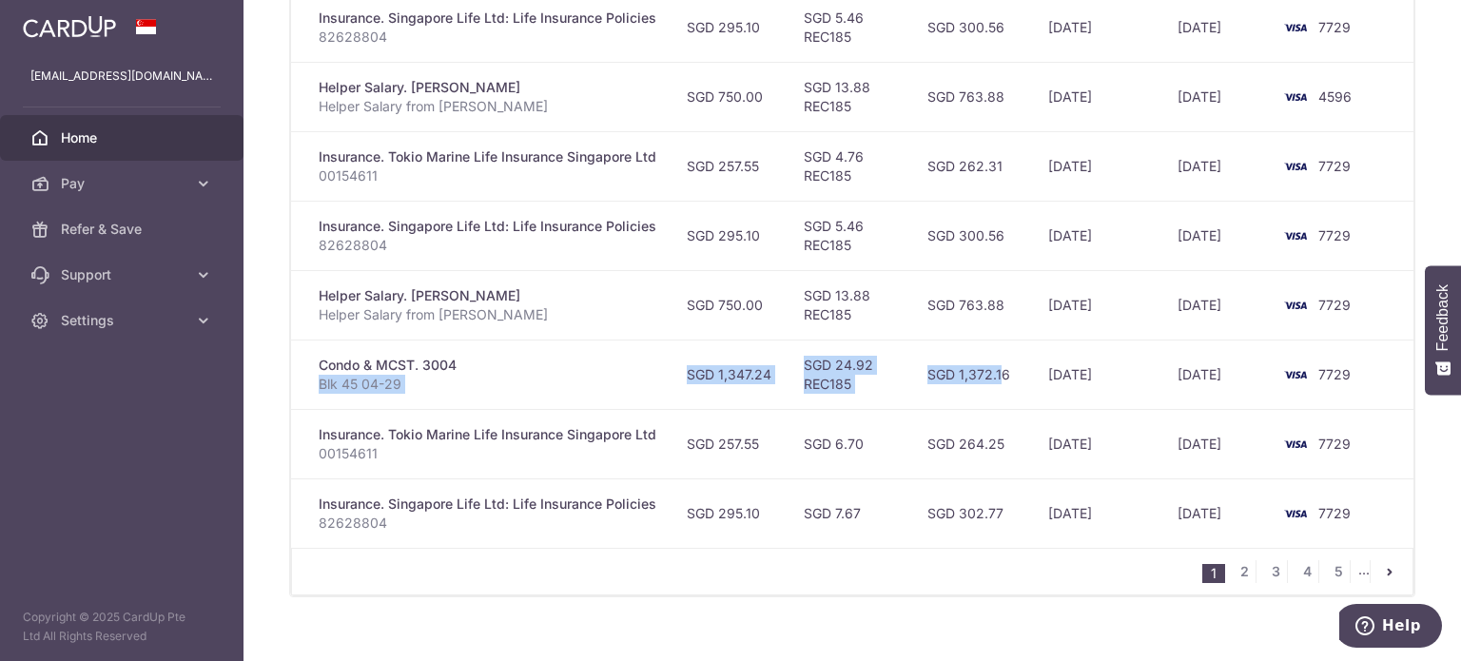
drag, startPoint x: 1020, startPoint y: 378, endPoint x: 959, endPoint y: 391, distance: 62.3
click at [959, 391] on tr "Update payment Cancel payment Scheduled for charge txn_73da20d618f Condo & MCST…" at bounding box center [664, 374] width 1501 height 69
click at [907, 409] on td "SGD 6.70" at bounding box center [851, 443] width 124 height 69
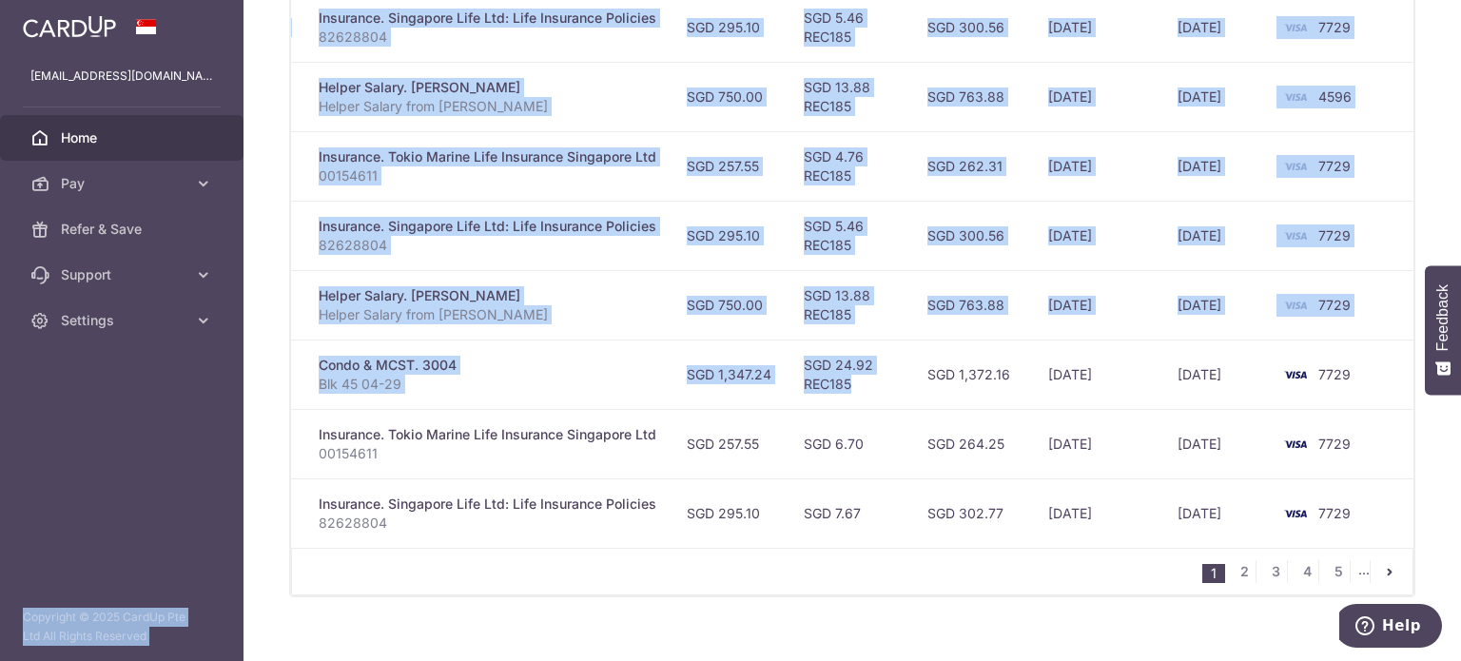
scroll to position [0, 0]
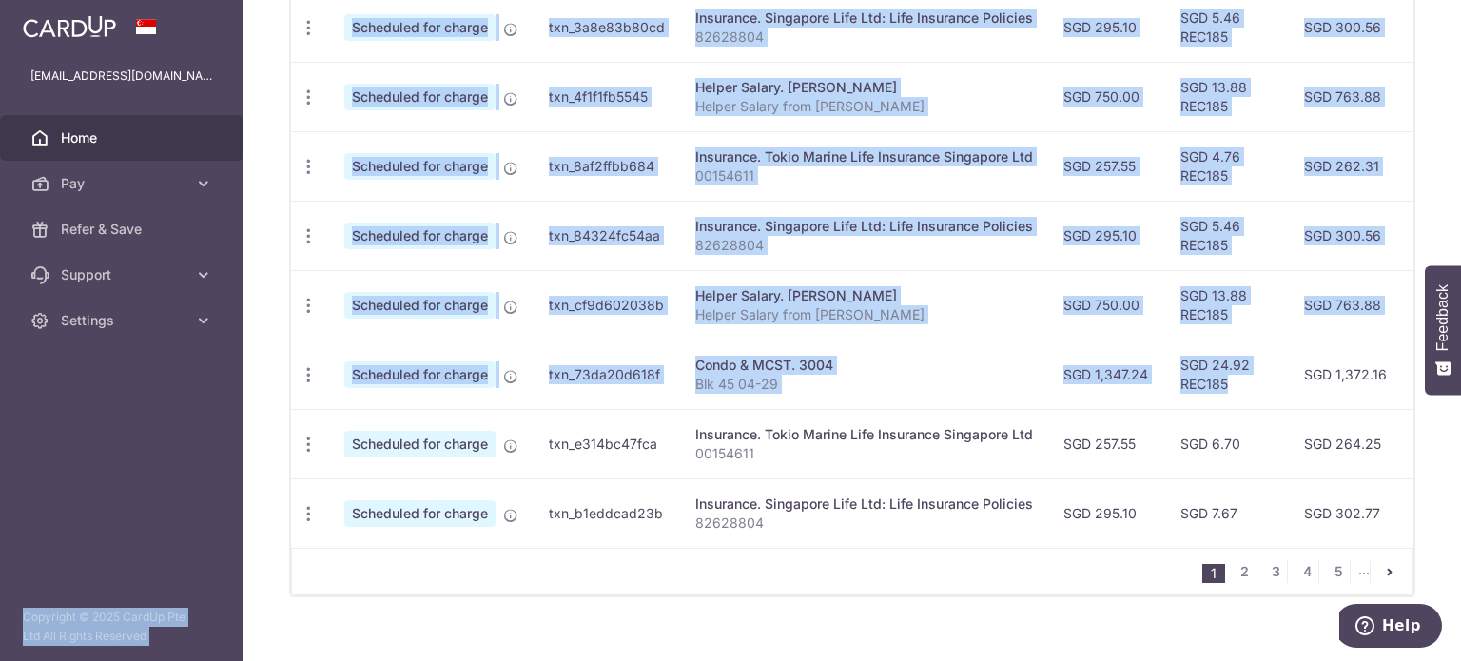
drag, startPoint x: 848, startPoint y: 376, endPoint x: 423, endPoint y: 403, distance: 426.1
click at [455, 406] on tbody "Update payment Cancel payment Upload doc Scheduled for charge txn_c06cfdf0076 M…" at bounding box center [1041, 201] width 1501 height 694
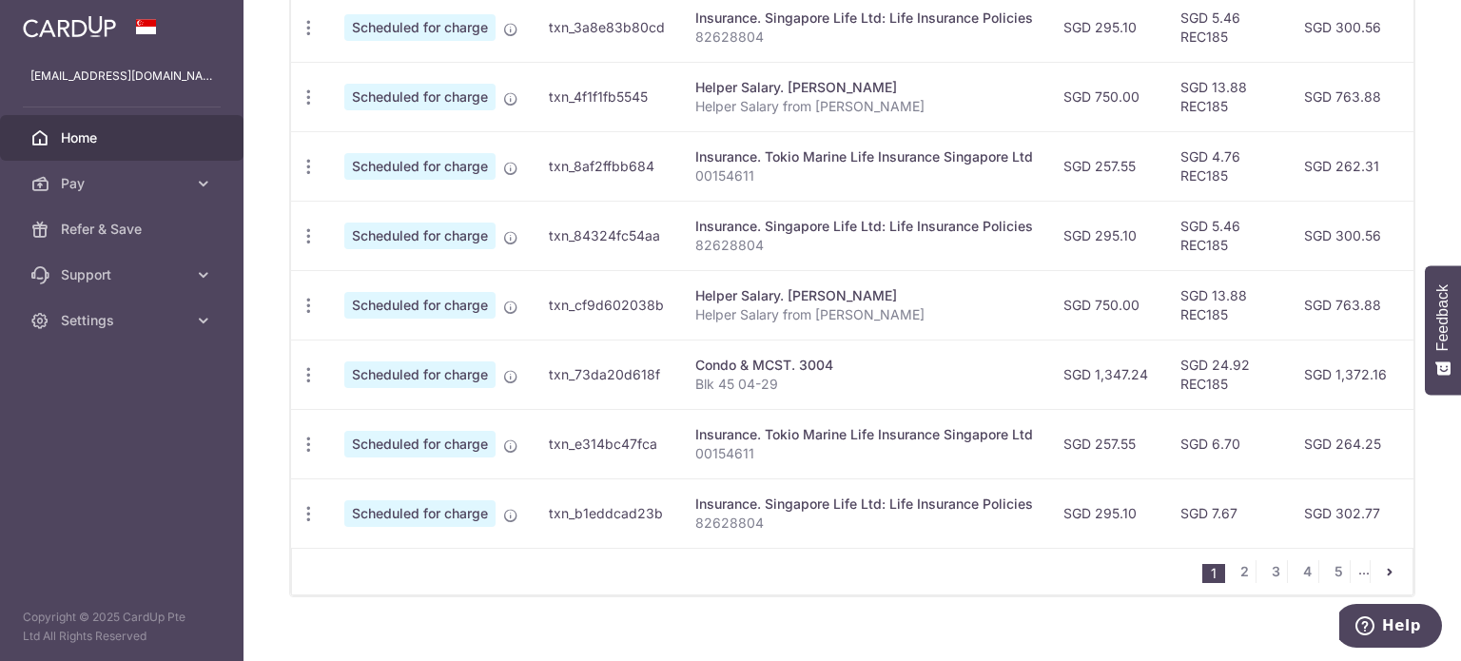
click at [282, 364] on div "× Pause Schedule Pause all future payments in this series Pause just this one p…" at bounding box center [853, 330] width 1218 height 661
click at [293, 364] on div "Update payment Cancel payment" at bounding box center [308, 375] width 35 height 35
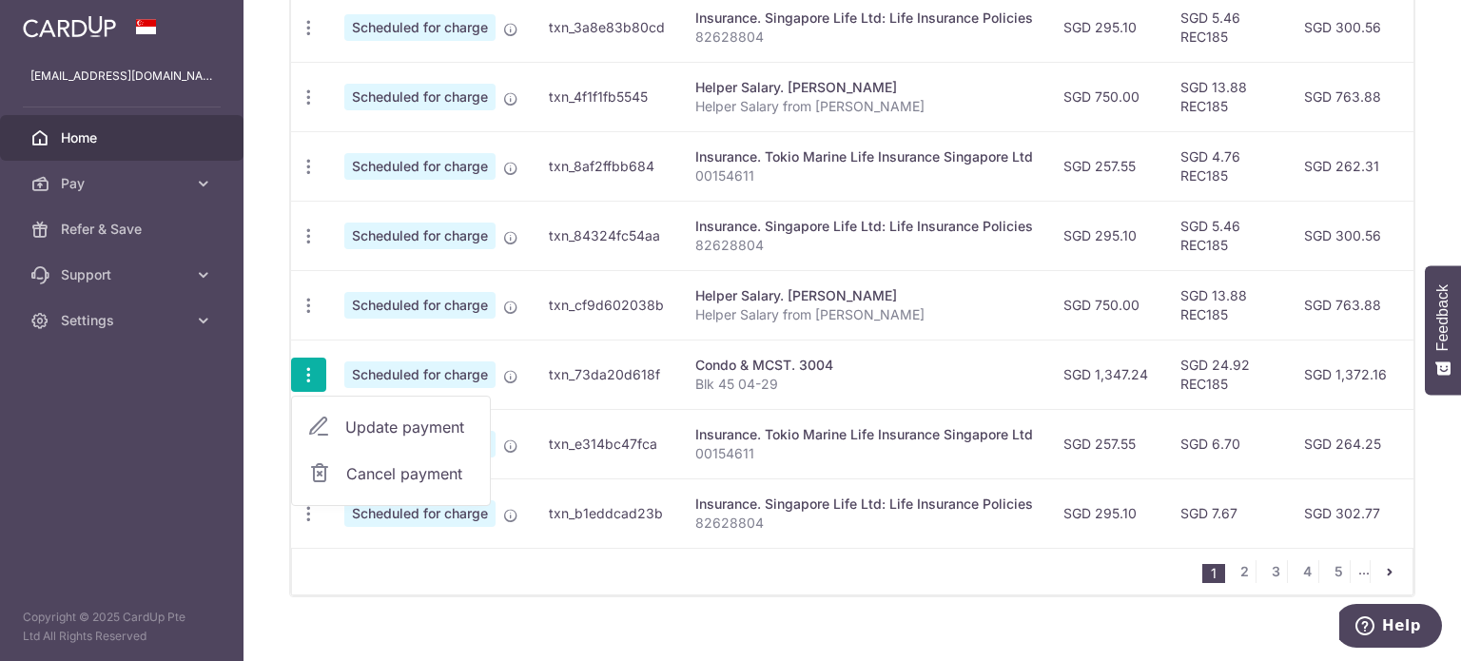
click at [342, 419] on link "Update payment" at bounding box center [391, 427] width 198 height 46
radio input "true"
type input "1,347.24"
type input "15/10/2025"
type input "Blk 45 04-29"
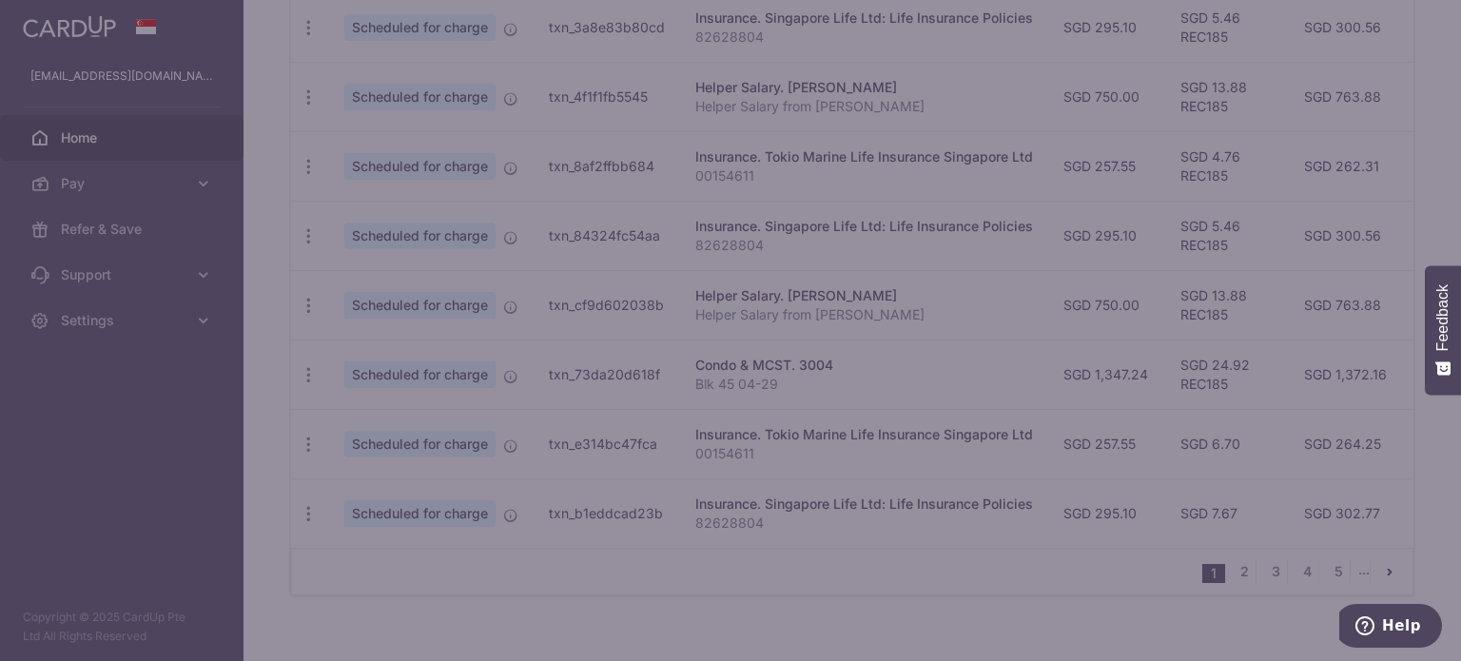
type input "REC185"
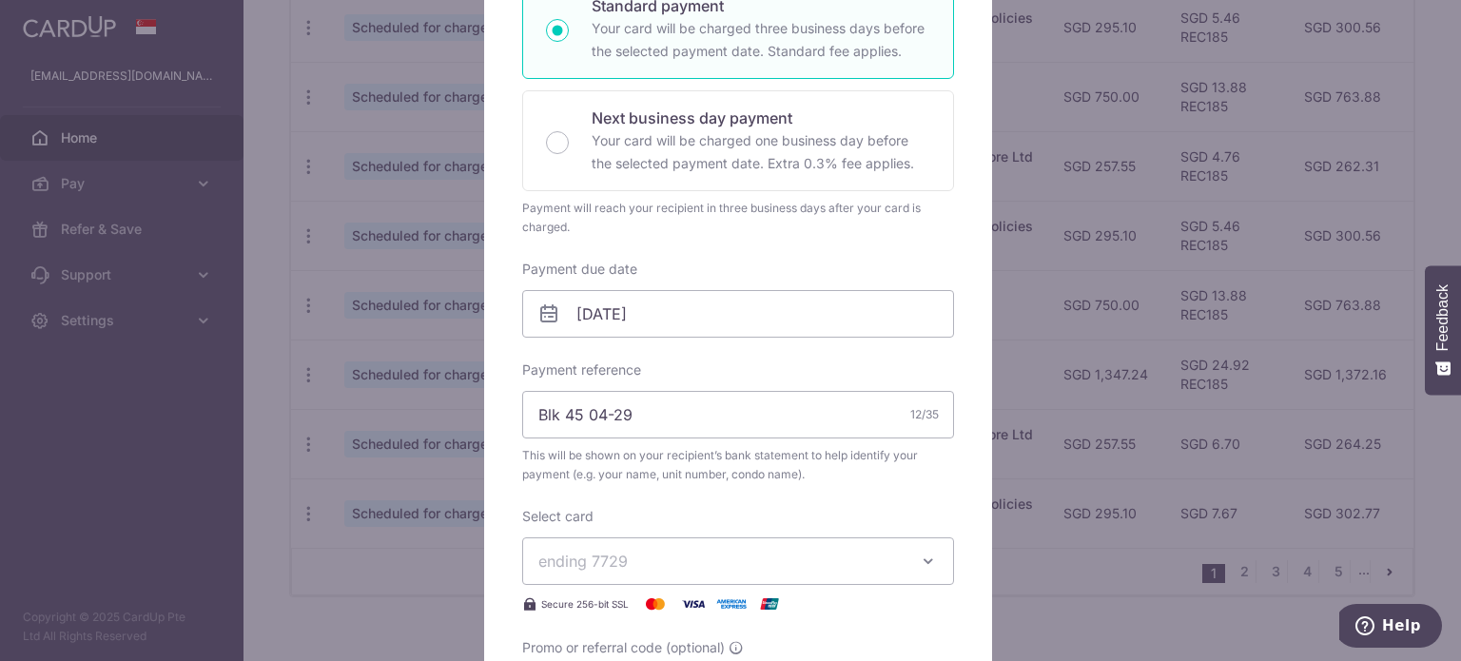
scroll to position [380, 0]
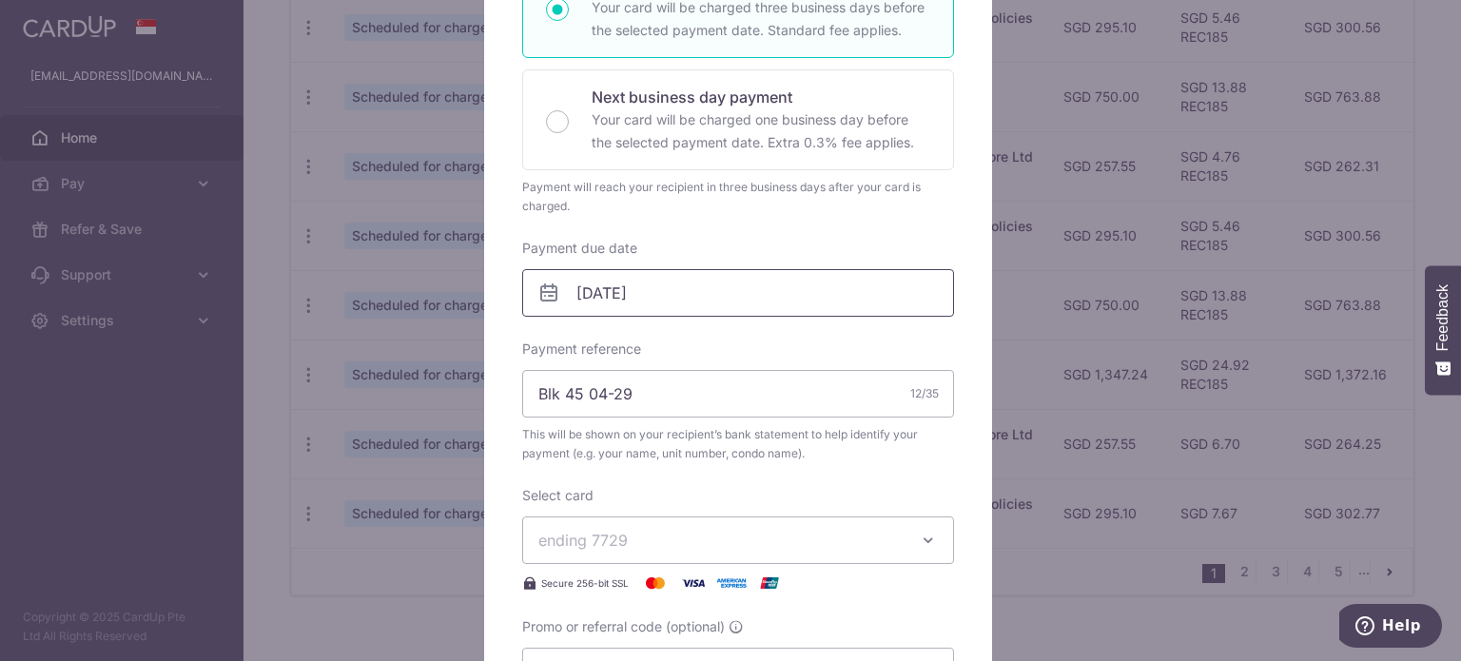
click at [655, 290] on input "15/10/2025" at bounding box center [738, 293] width 432 height 48
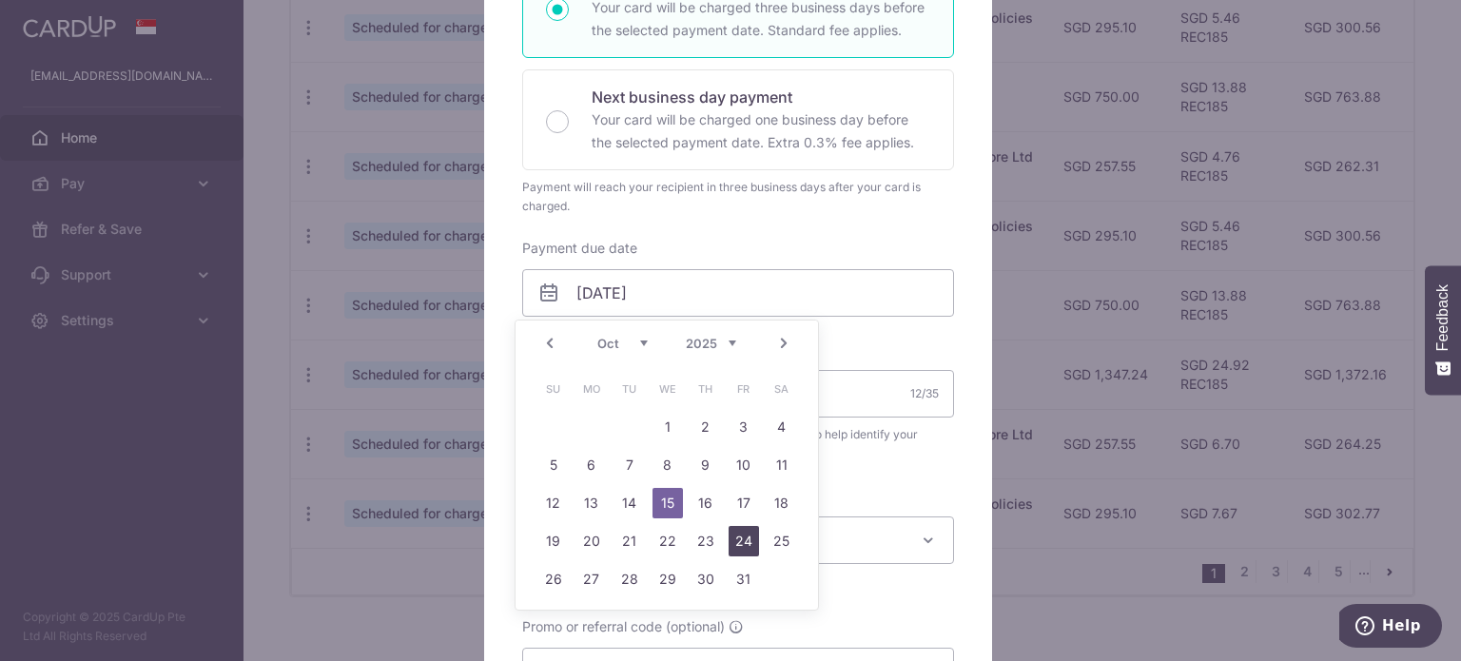
click at [729, 539] on link "24" at bounding box center [744, 541] width 30 height 30
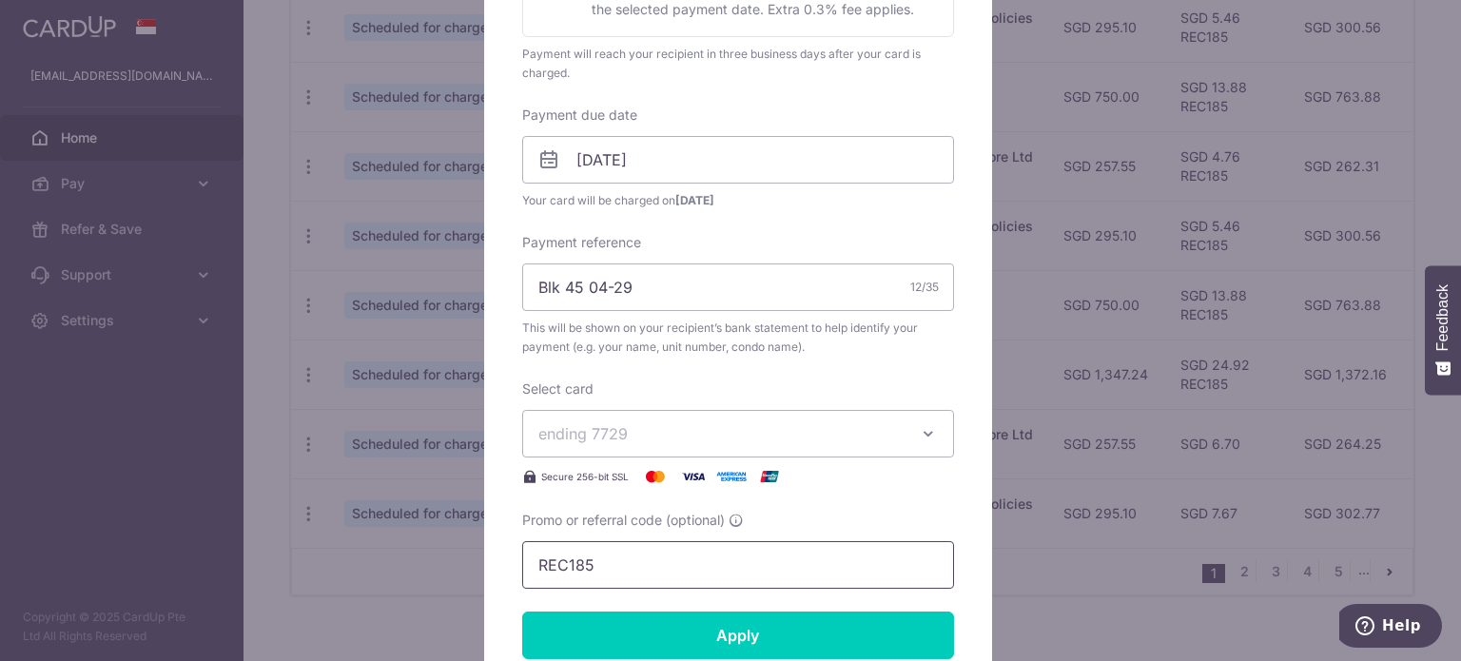
scroll to position [571, 0]
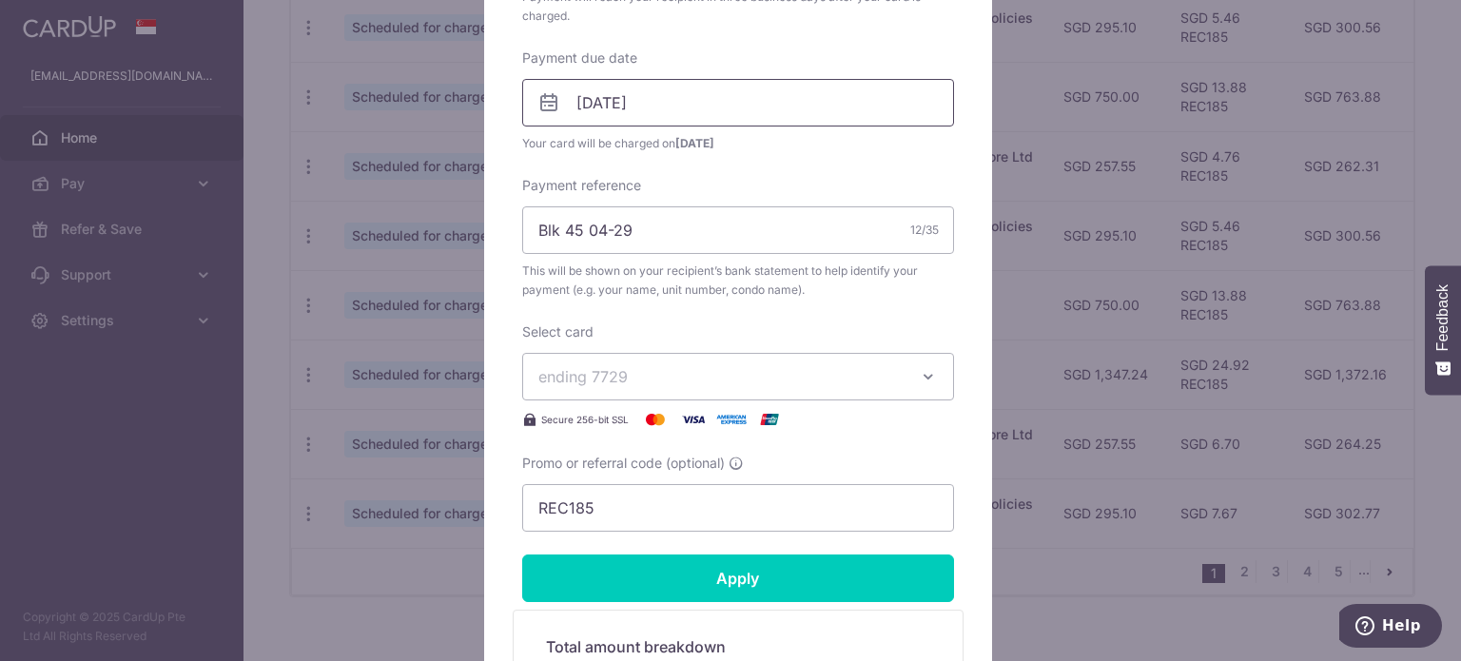
click at [666, 106] on input "24/10/2025" at bounding box center [738, 103] width 432 height 48
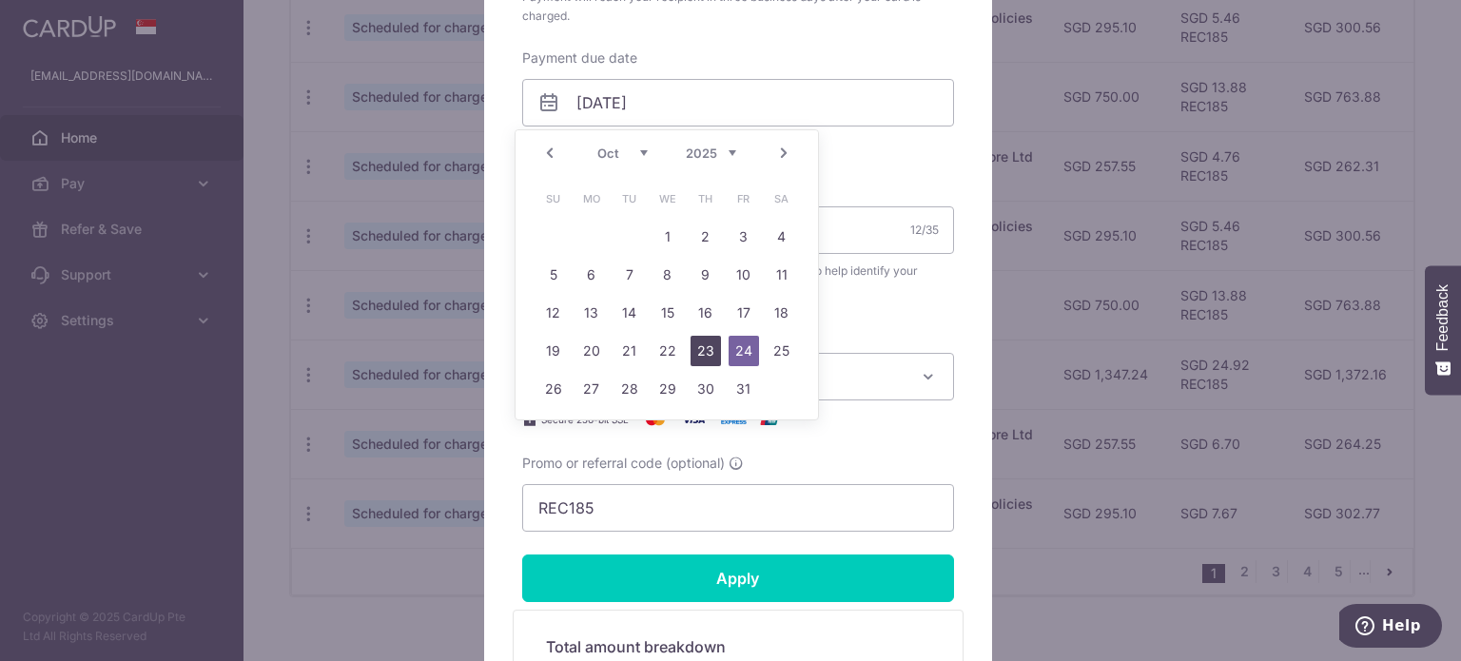
click at [706, 342] on link "23" at bounding box center [706, 351] width 30 height 30
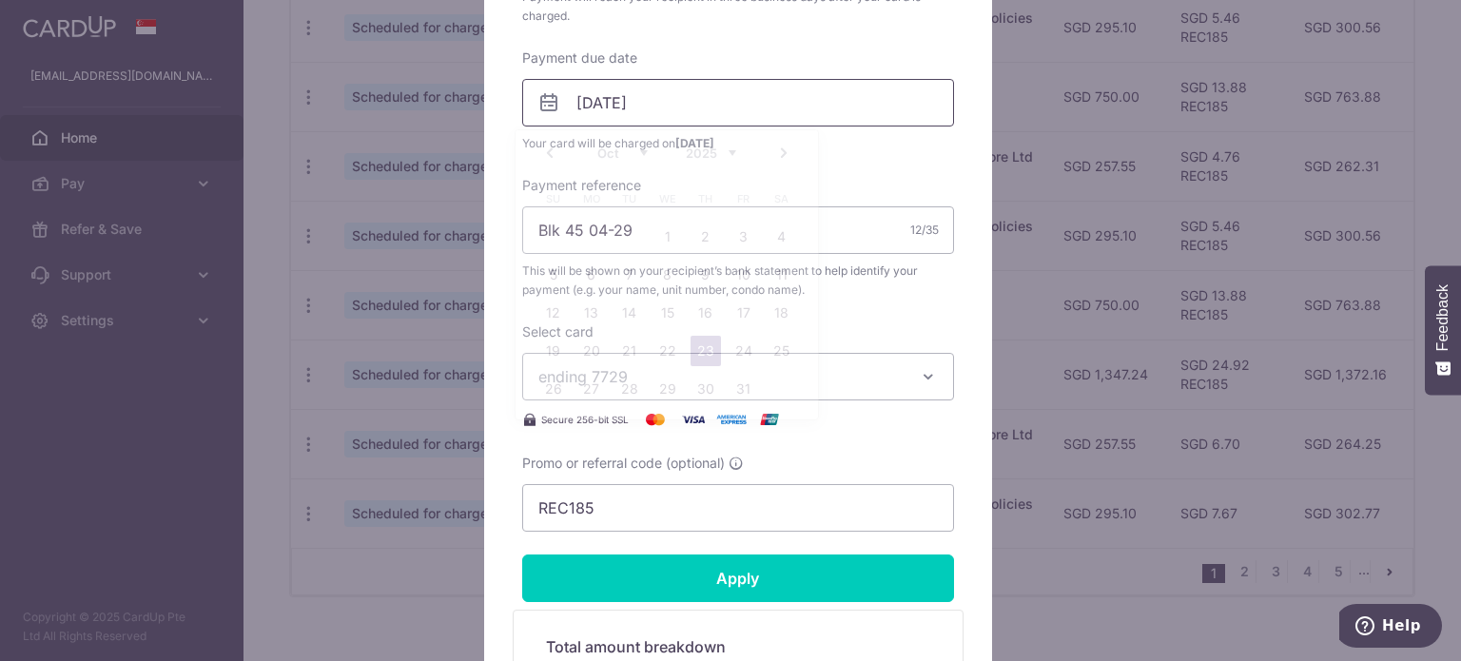
click at [705, 100] on input "23/10/2025" at bounding box center [738, 103] width 432 height 48
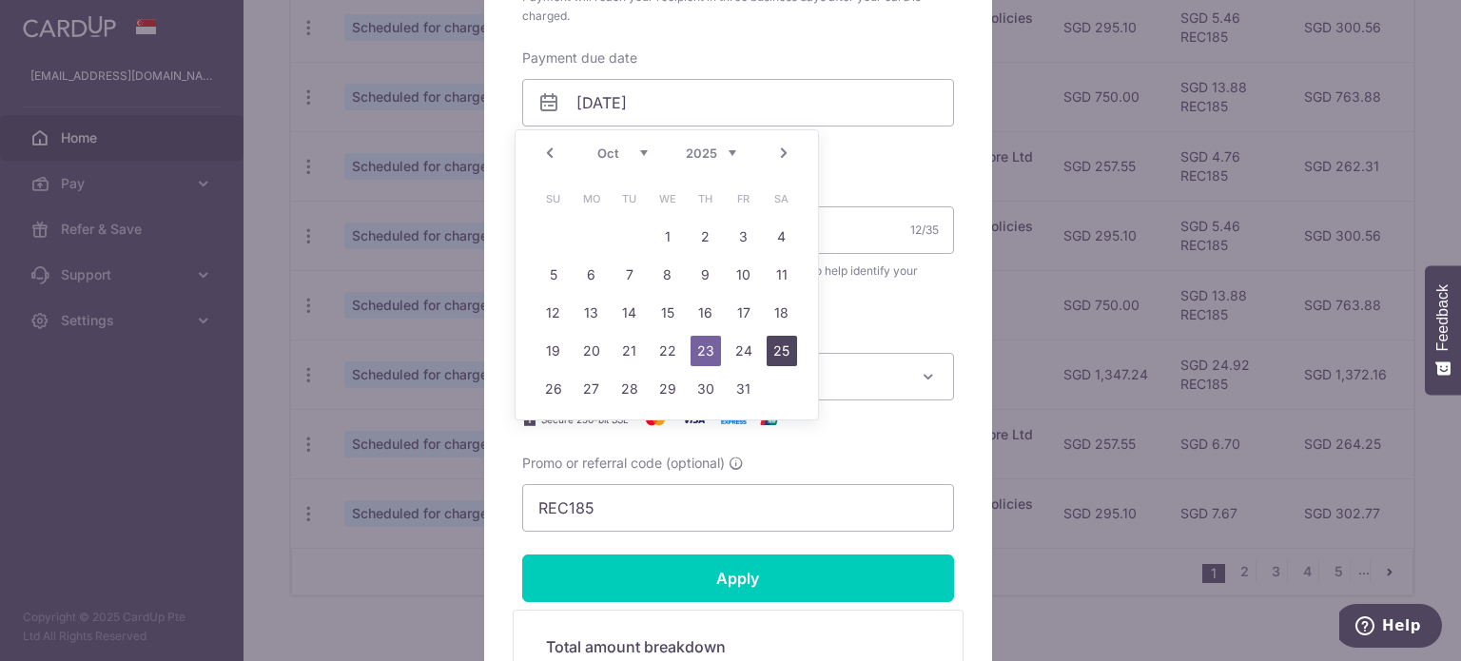
click at [768, 343] on link "25" at bounding box center [782, 351] width 30 height 30
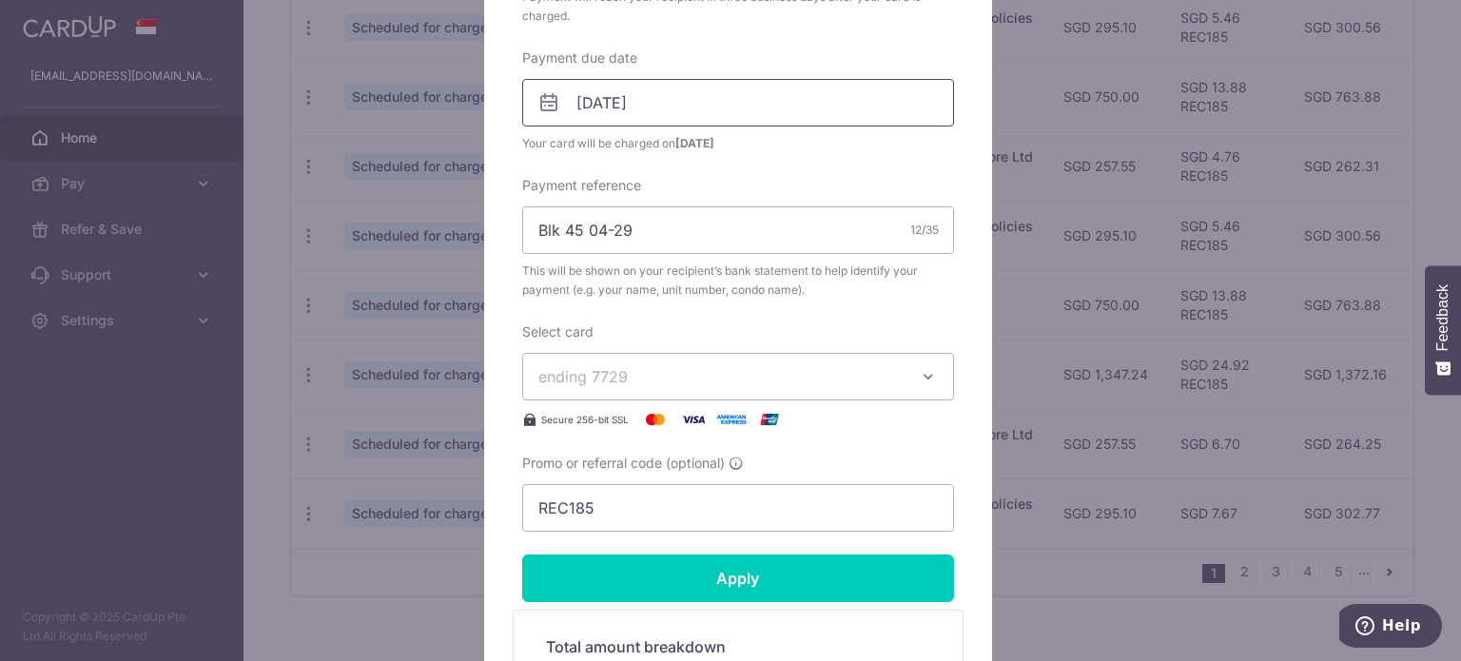
click at [724, 107] on input "25/10/2025" at bounding box center [738, 103] width 432 height 48
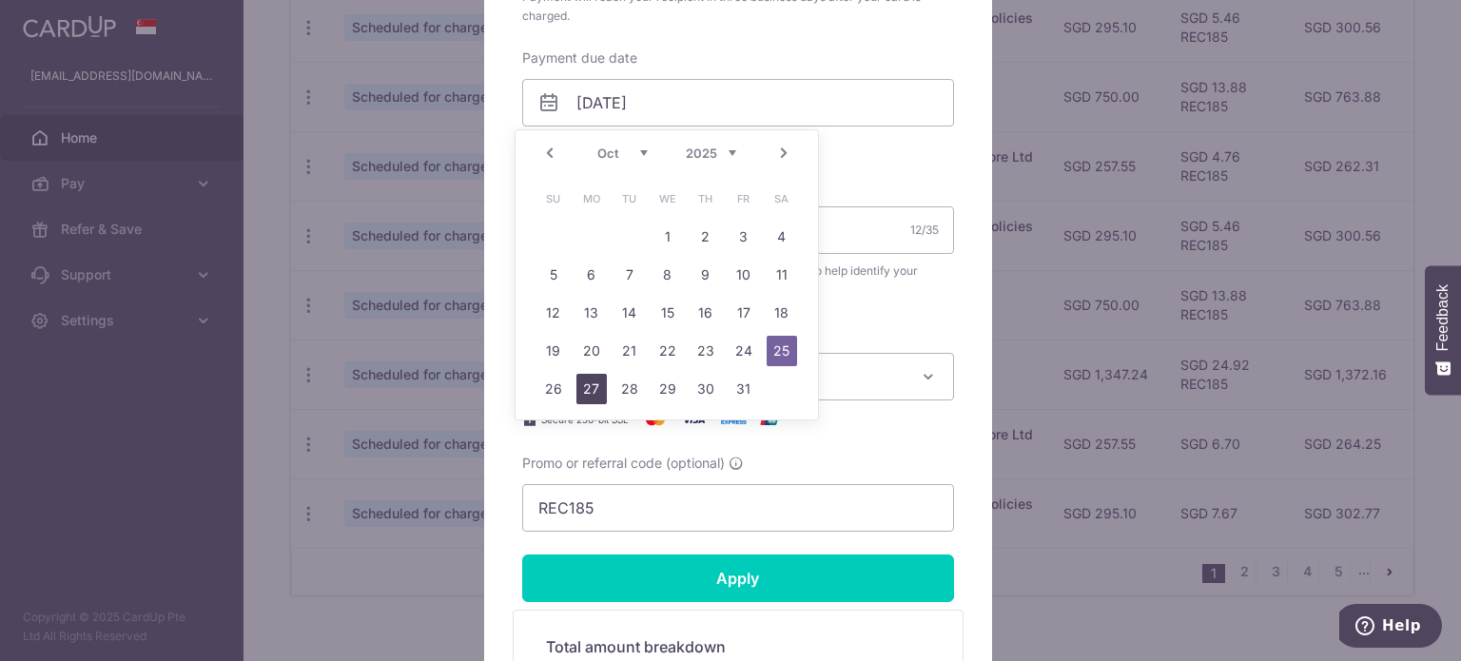
click at [576, 382] on link "27" at bounding box center [591, 389] width 30 height 30
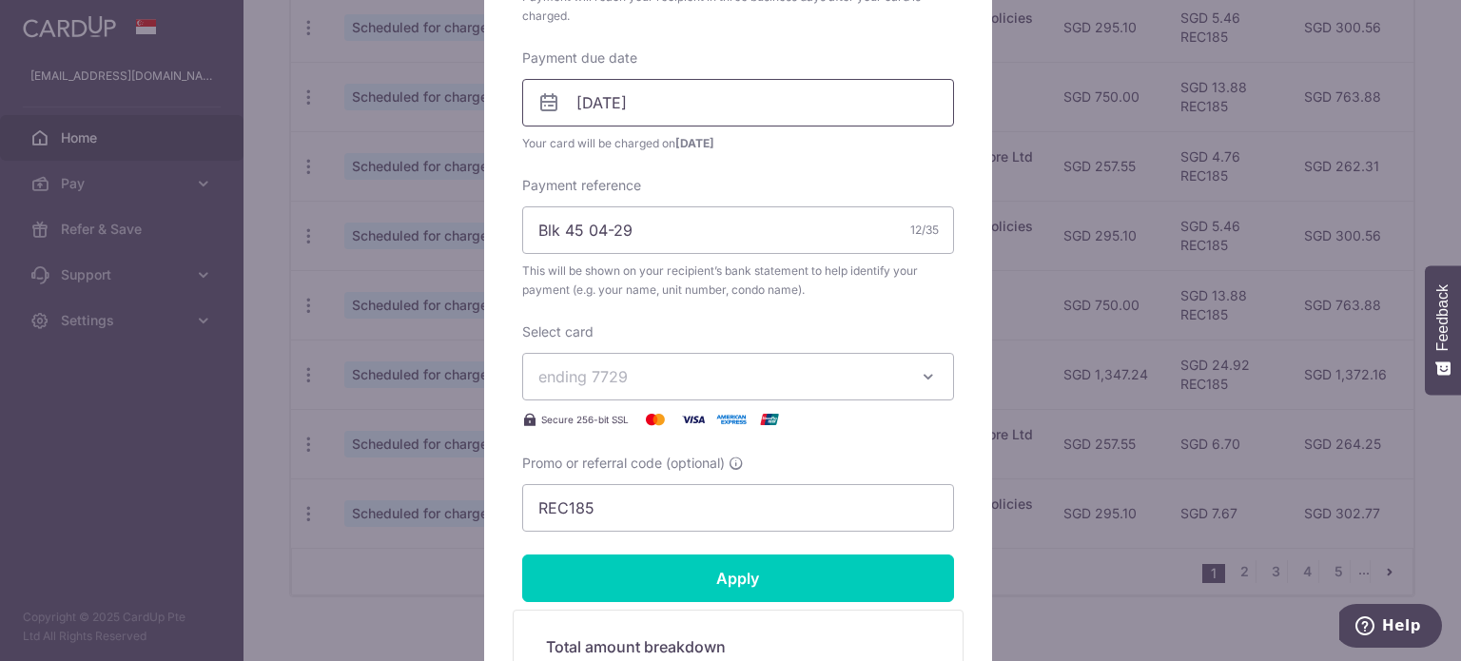
click at [651, 108] on input "27/10/2025" at bounding box center [738, 103] width 432 height 48
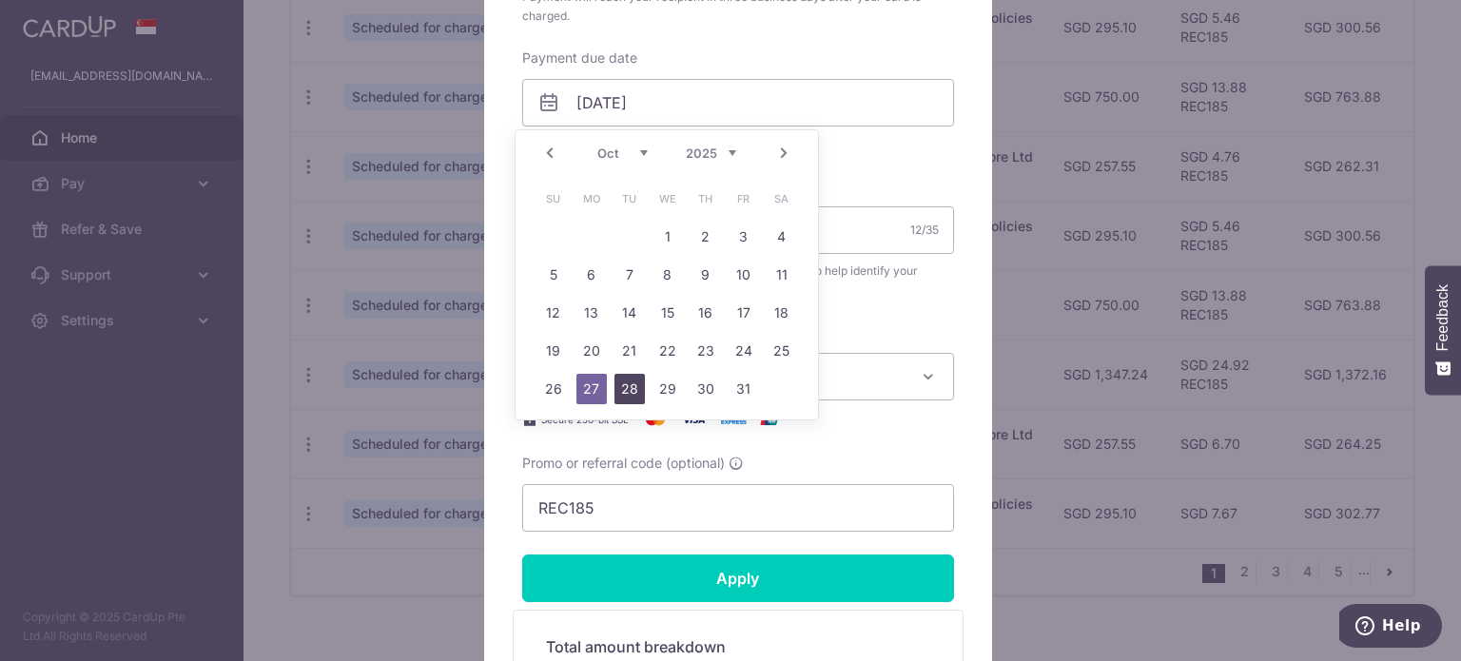
click at [632, 387] on link "28" at bounding box center [629, 389] width 30 height 30
type input "28/10/2025"
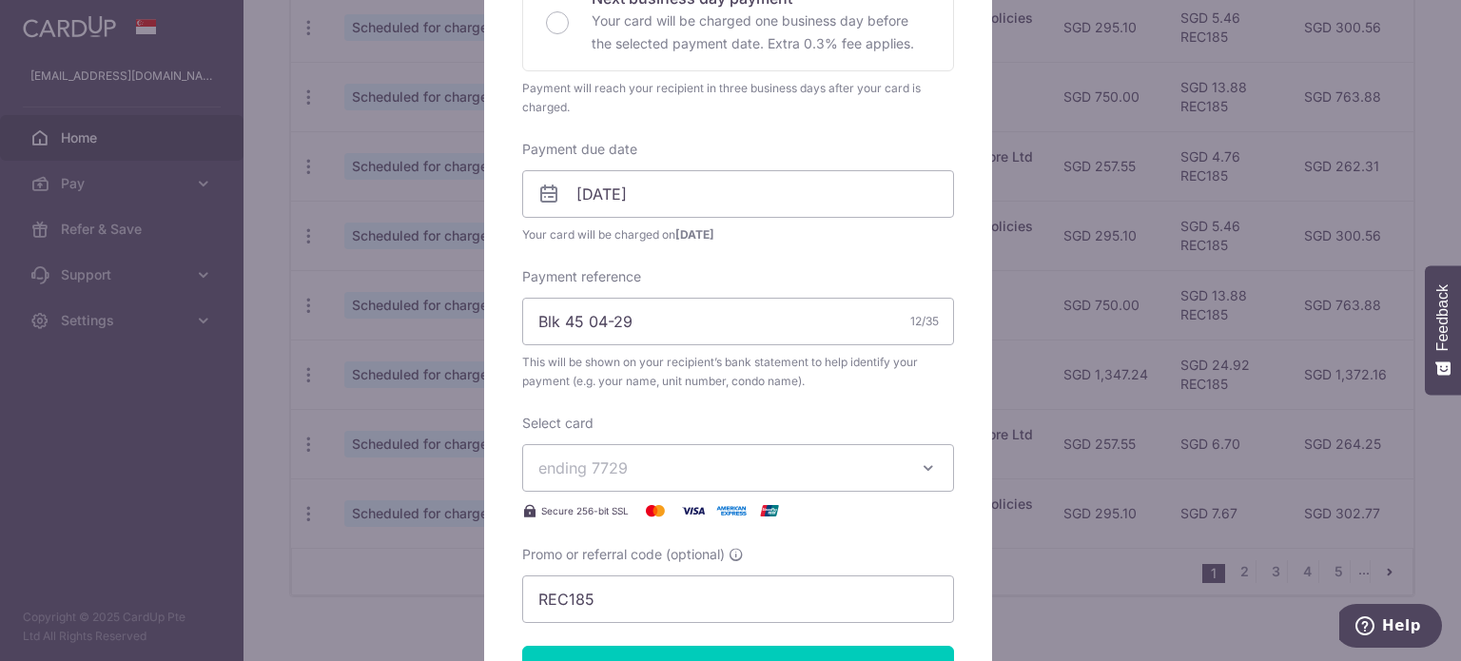
scroll to position [476, 0]
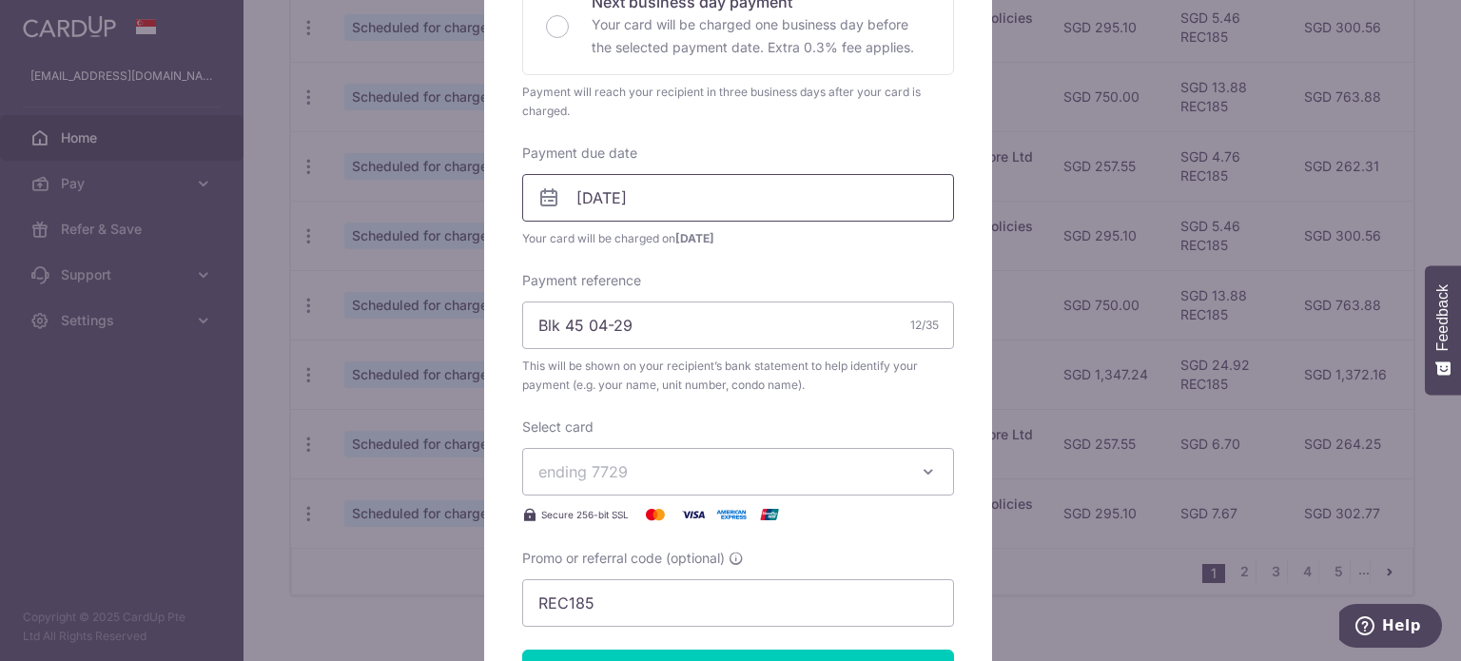
click at [651, 197] on input "28/10/2025" at bounding box center [738, 198] width 432 height 48
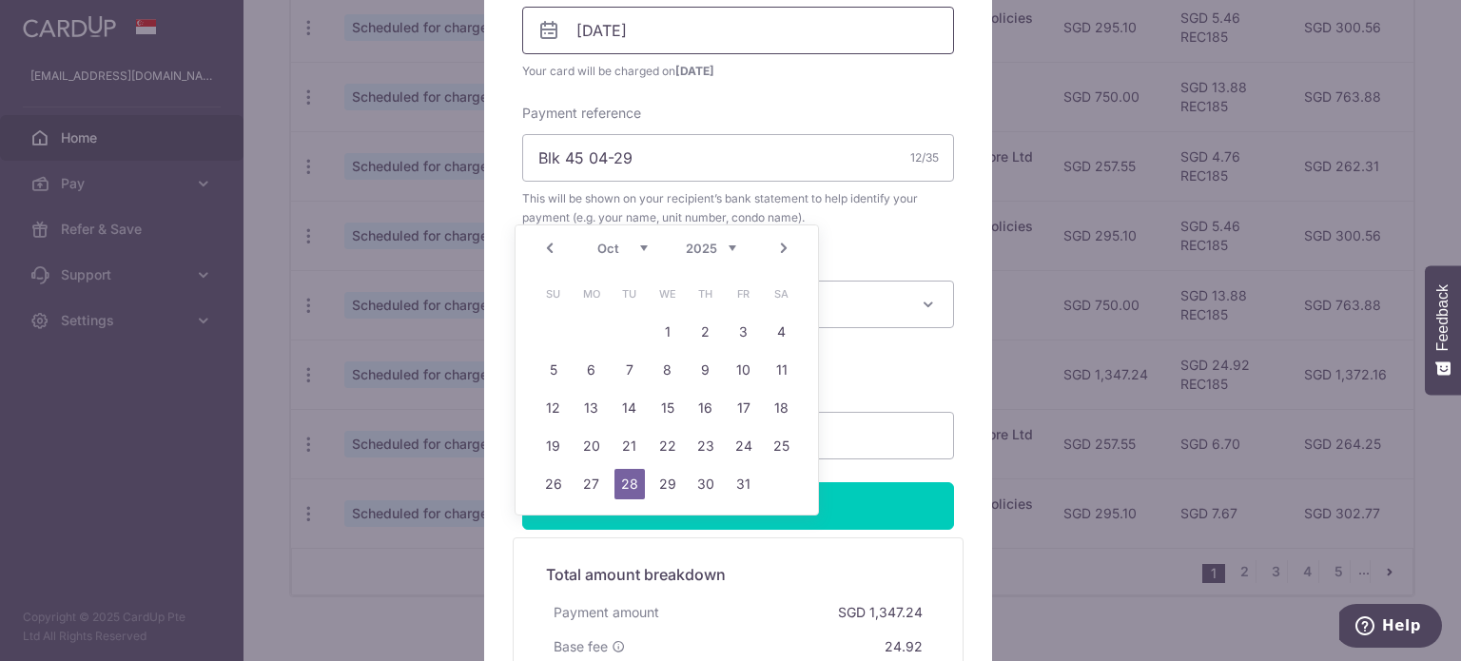
scroll to position [666, 0]
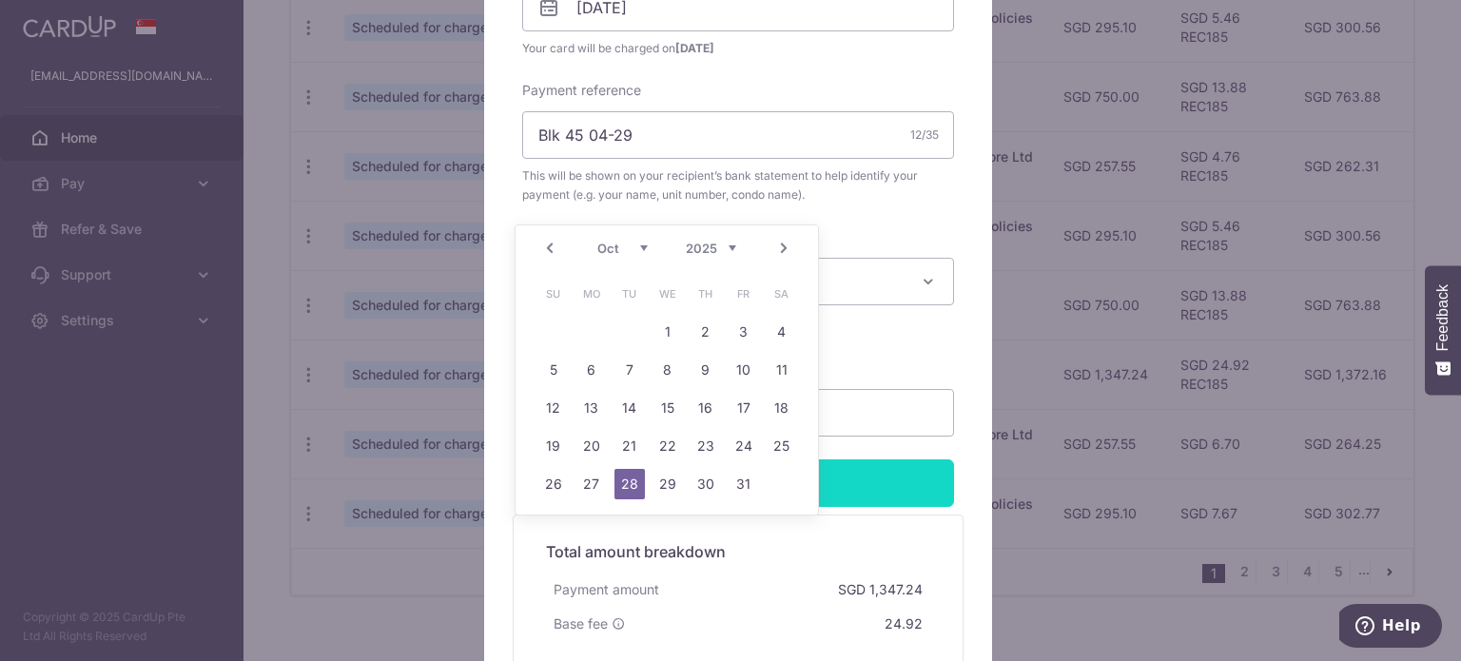
click at [863, 492] on input "Apply" at bounding box center [738, 483] width 432 height 48
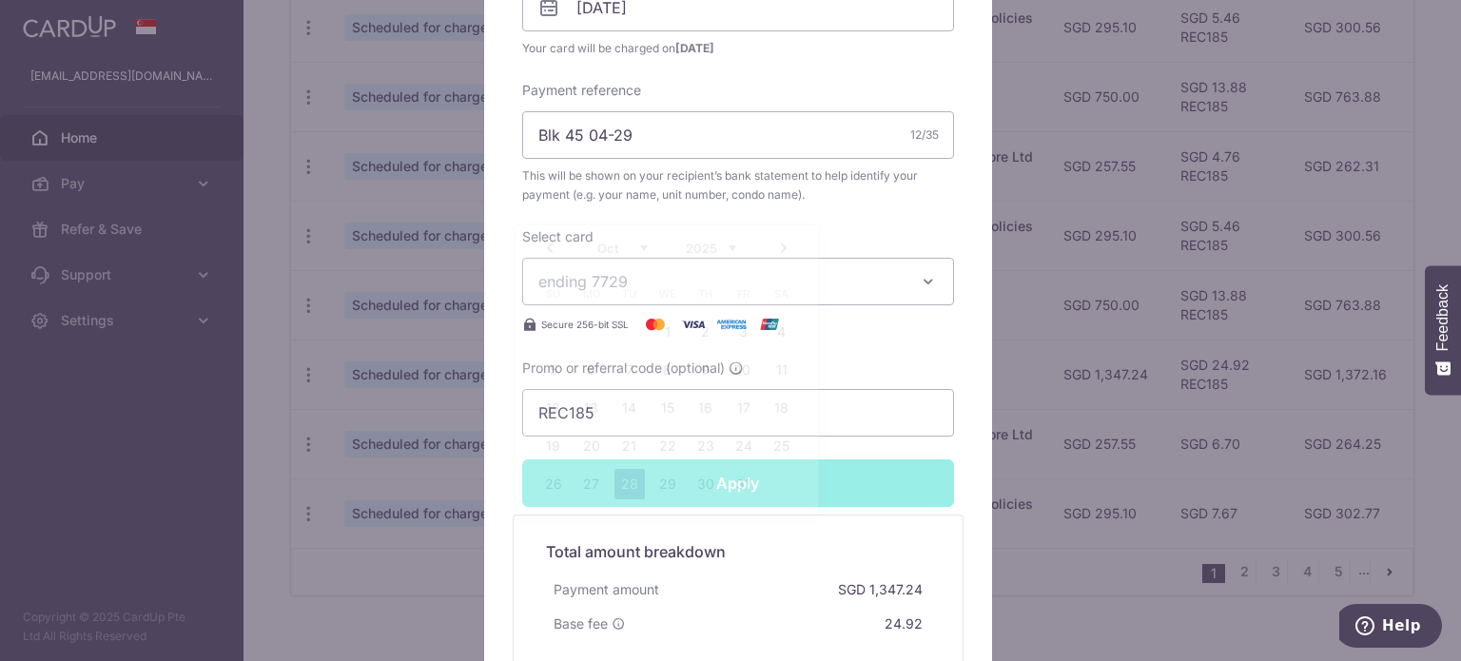
type input "Successfully Applied"
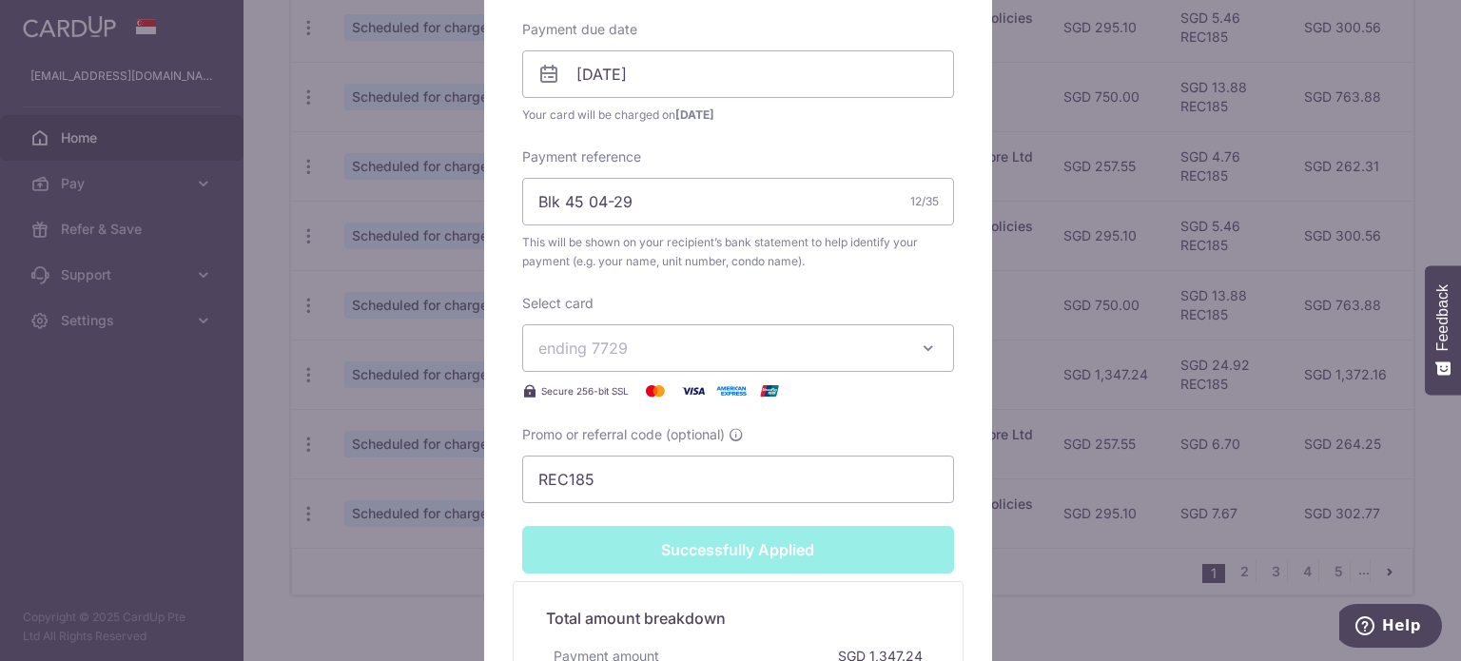
scroll to position [731, 0]
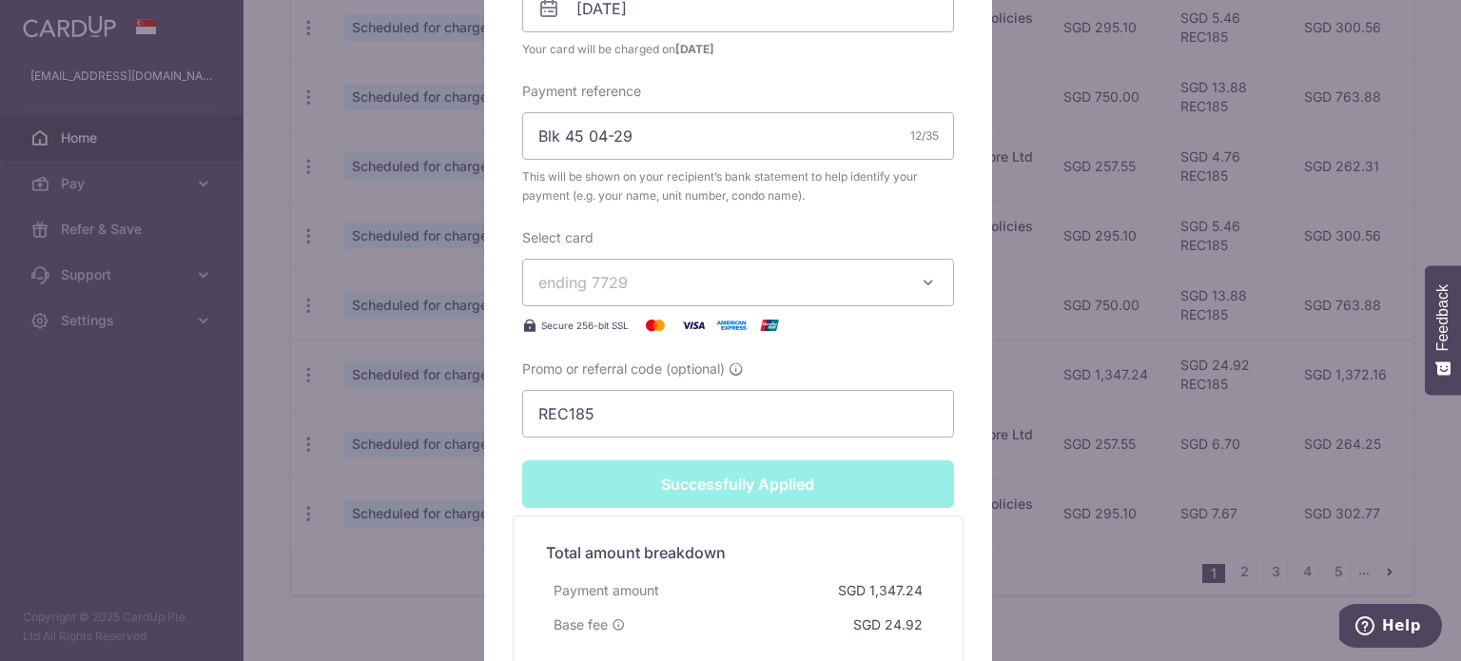
click at [1050, 553] on div "Edit payment By clicking apply, you will make changes to all payments to 3004 s…" at bounding box center [730, 330] width 1461 height 661
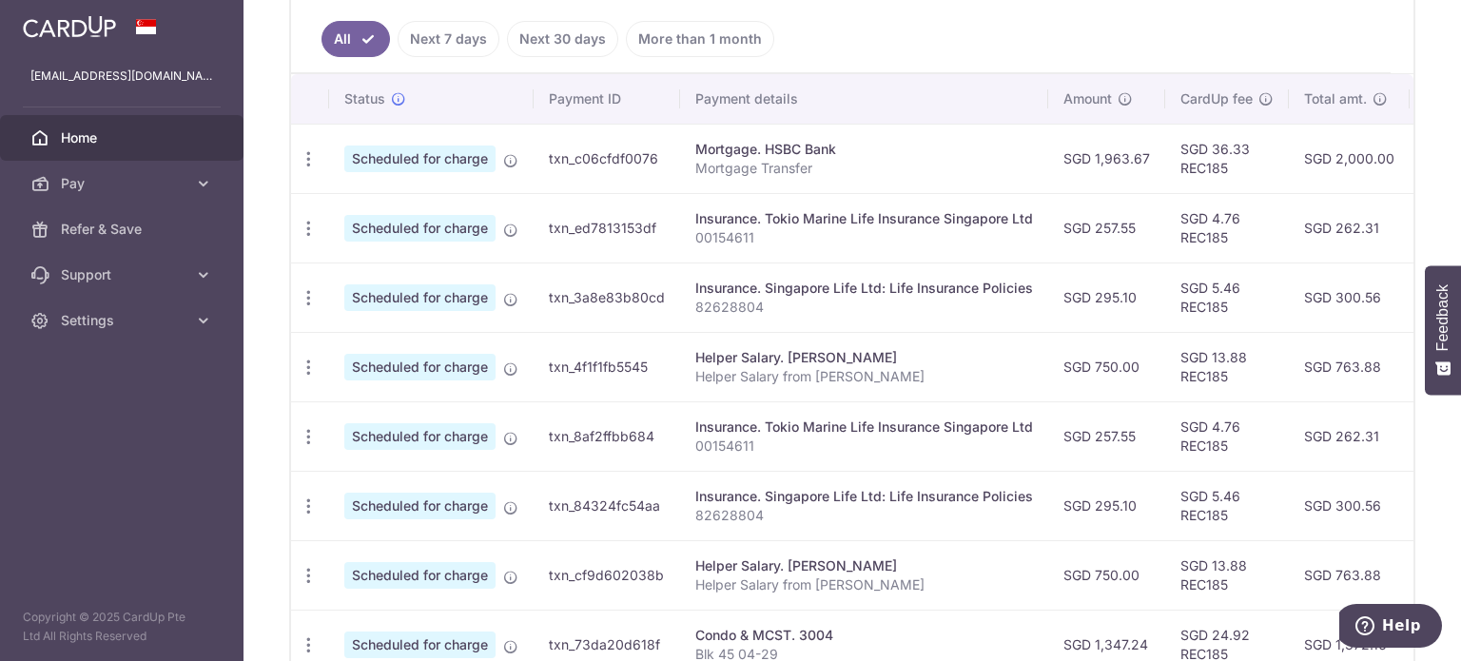
scroll to position [571, 0]
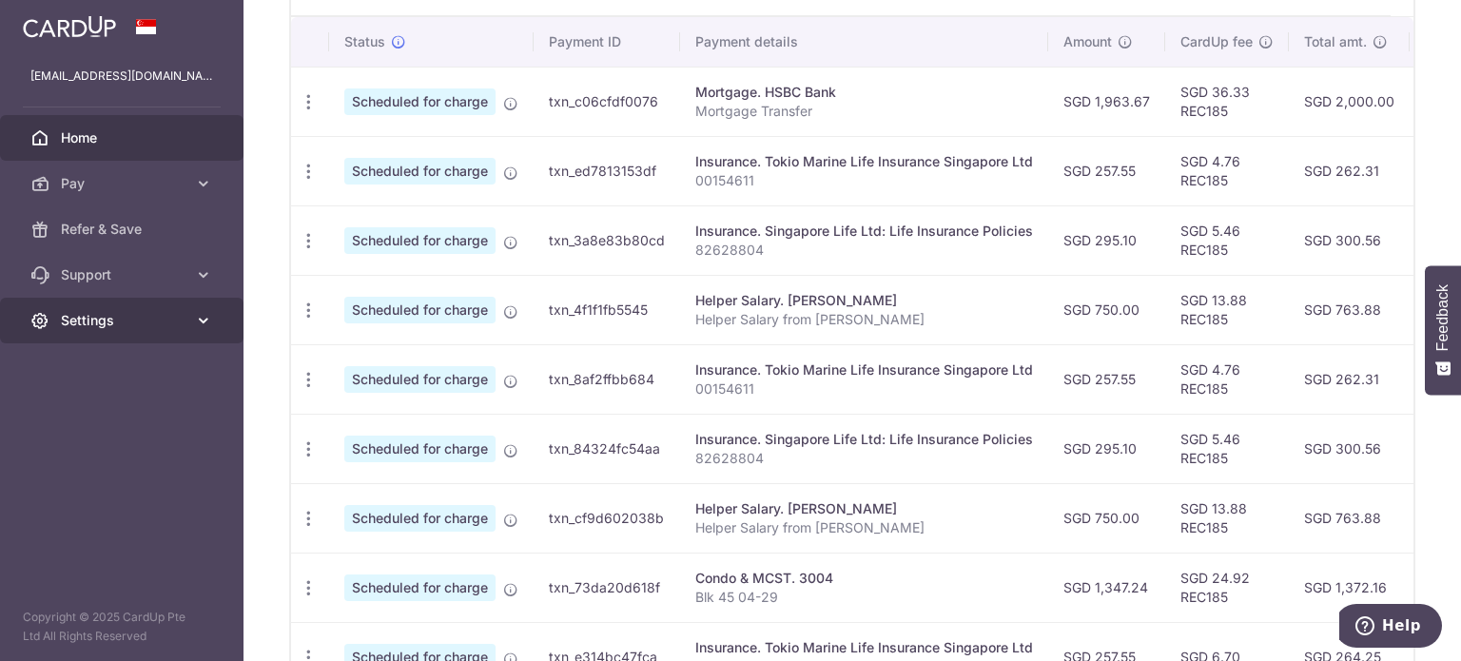
click at [152, 313] on span "Settings" at bounding box center [124, 320] width 126 height 19
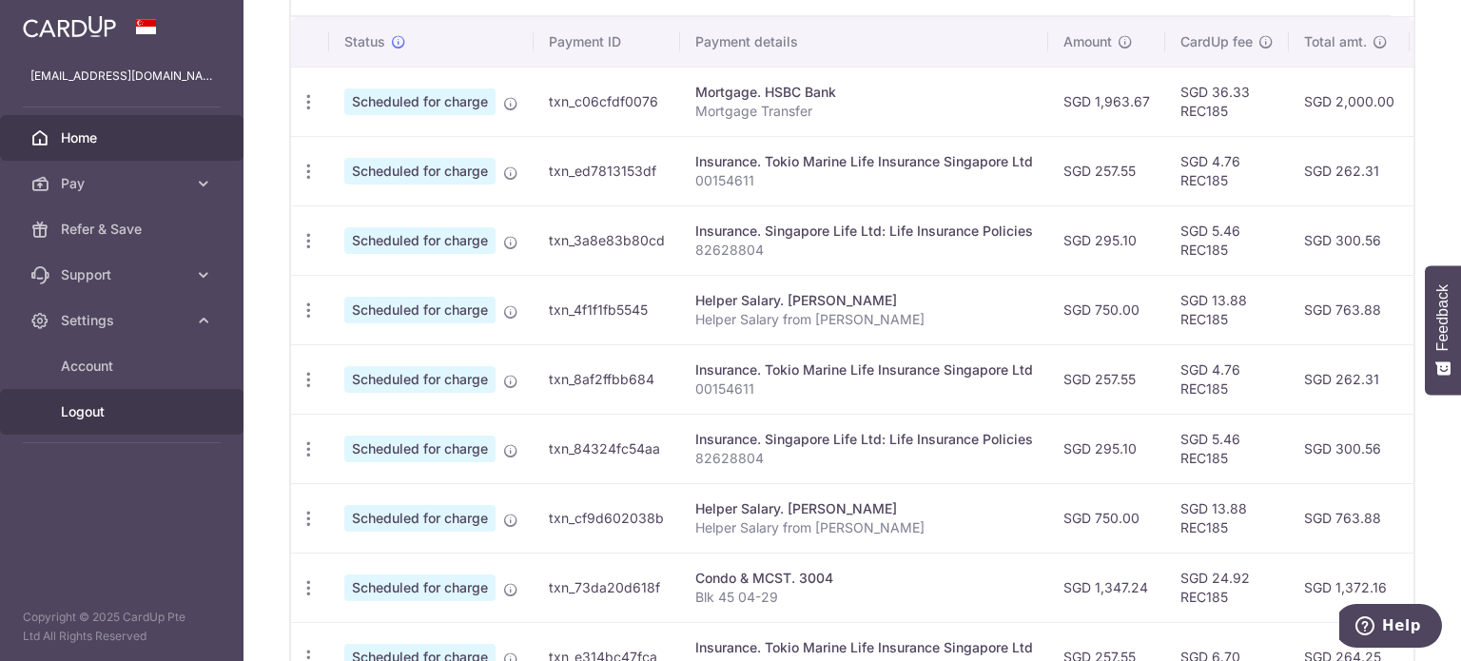
click at [137, 414] on span "Logout" at bounding box center [124, 411] width 126 height 19
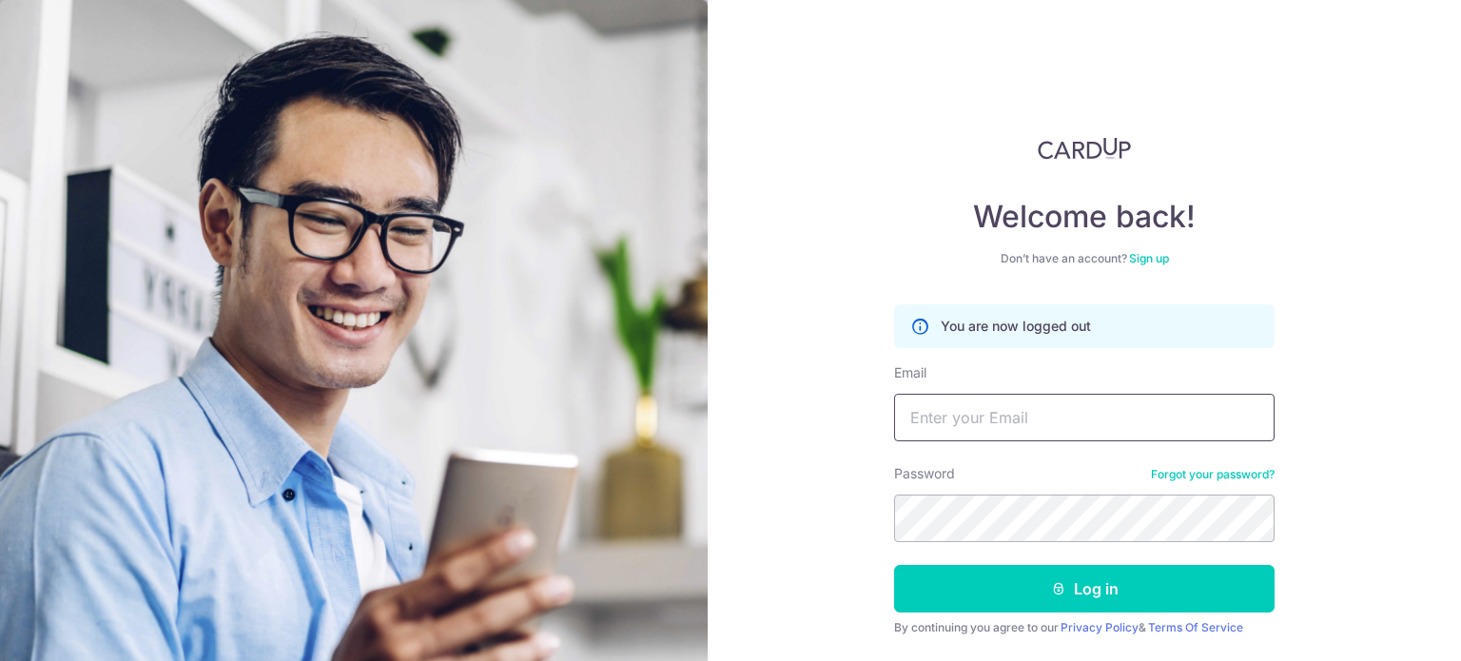
type input "[EMAIL_ADDRESS][DOMAIN_NAME]"
click at [894, 565] on button "Log in" at bounding box center [1084, 589] width 380 height 48
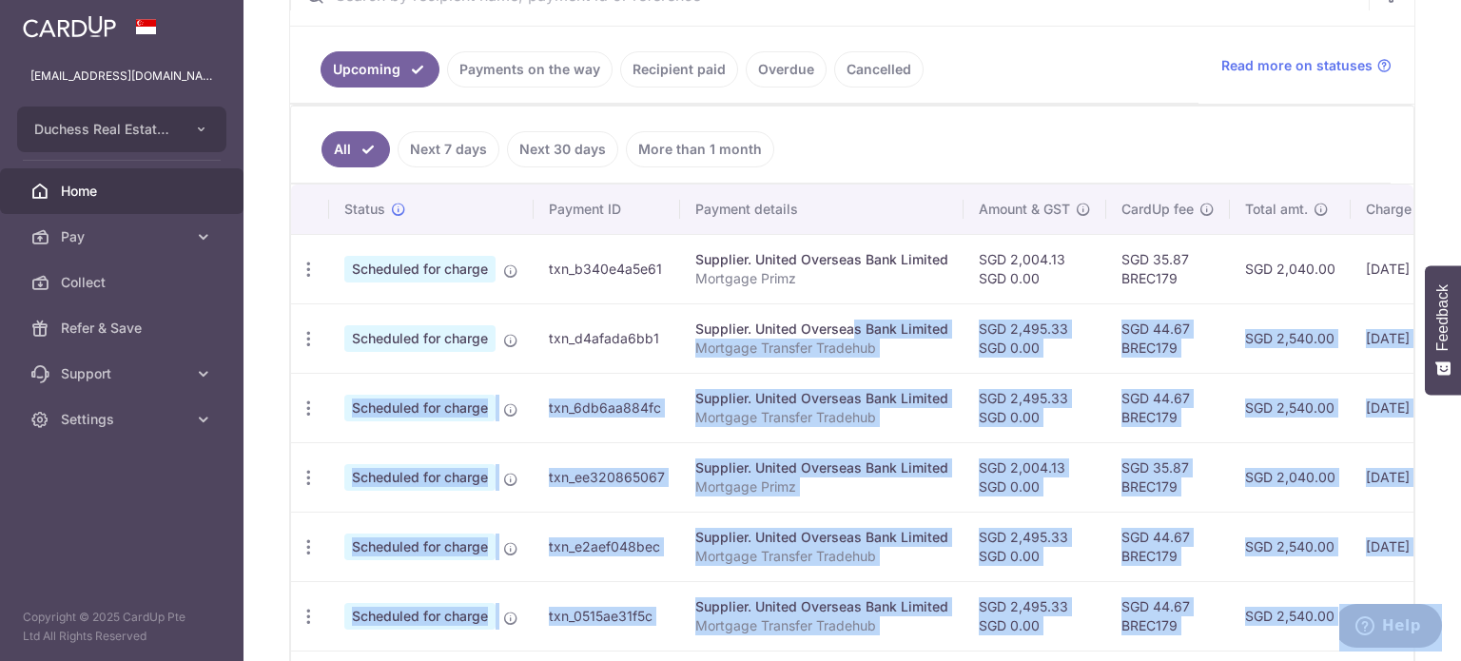
scroll to position [0, 319]
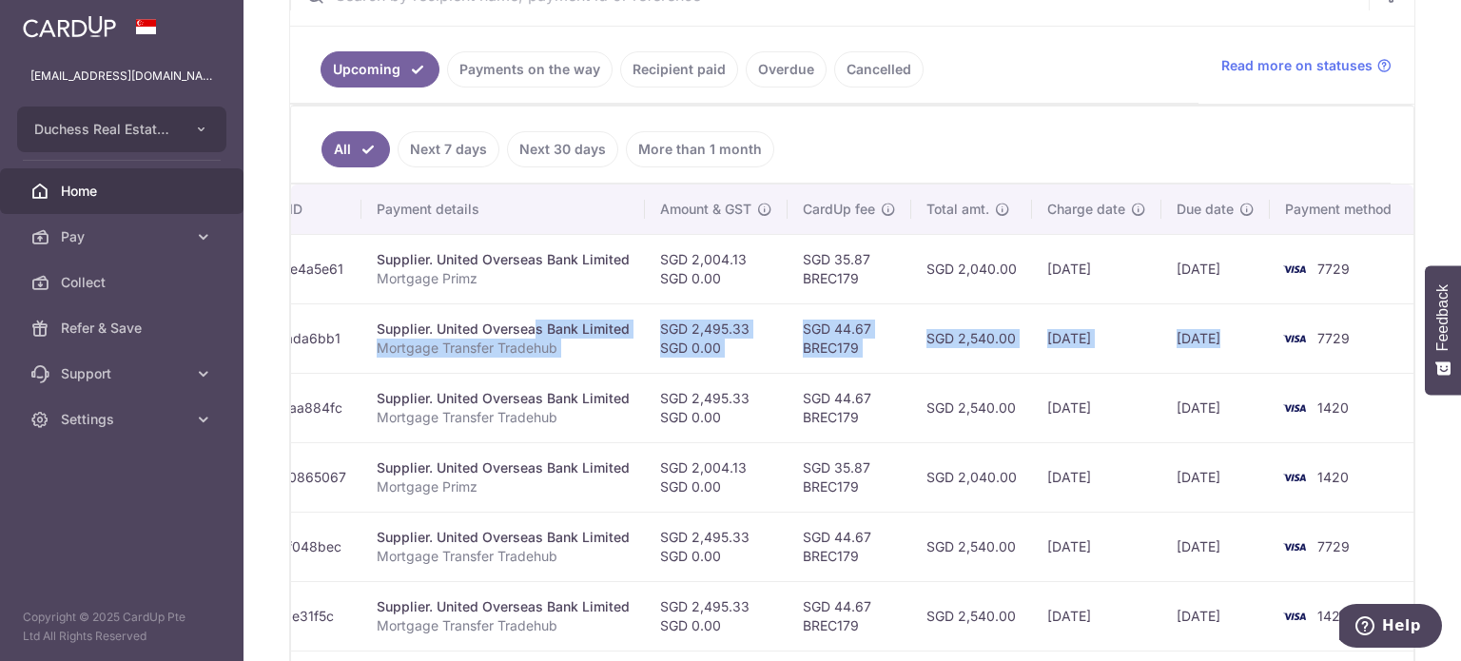
drag, startPoint x: 788, startPoint y: 304, endPoint x: 1233, endPoint y: 353, distance: 447.8
click at [1245, 355] on tr "Update payment Cancel payment Scheduled for charge txn_d4afada6bb1 Supplier. Un…" at bounding box center [693, 337] width 1442 height 69
click at [1048, 367] on td "[DATE]" at bounding box center [1096, 337] width 129 height 69
